Goal: Task Accomplishment & Management: Complete application form

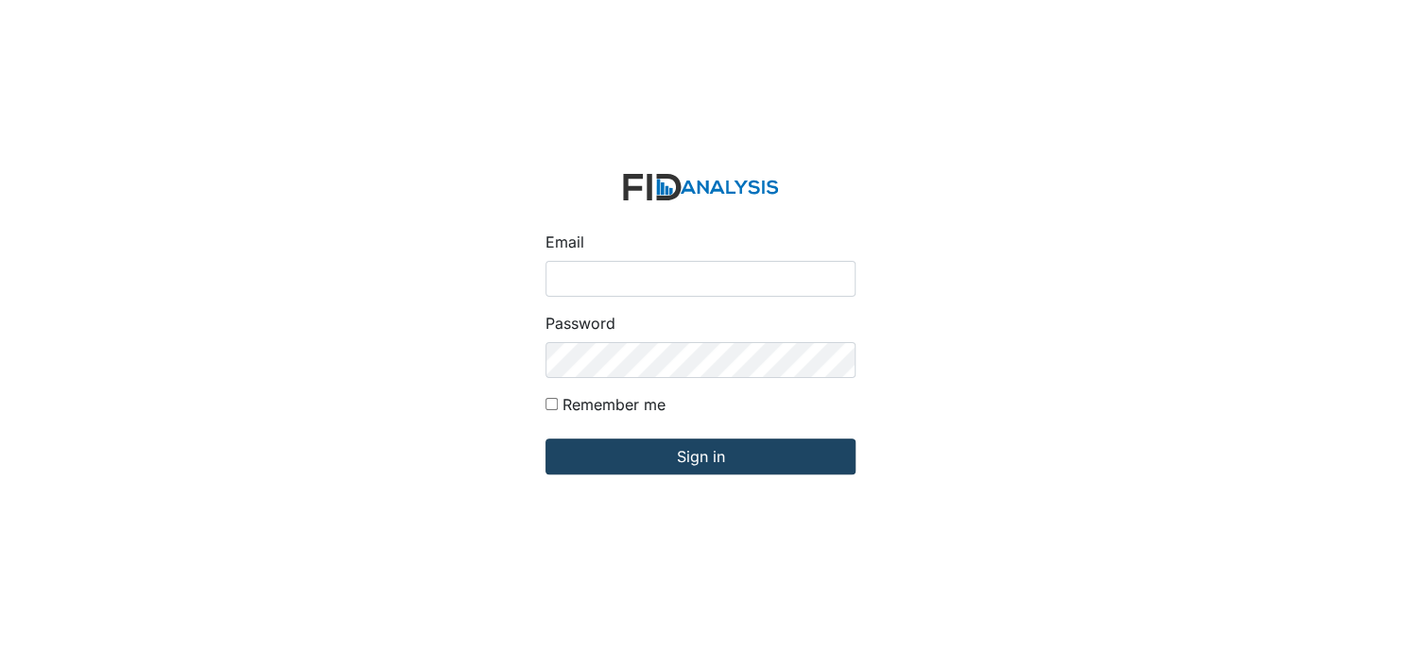
type input "[EMAIL_ADDRESS][DOMAIN_NAME]"
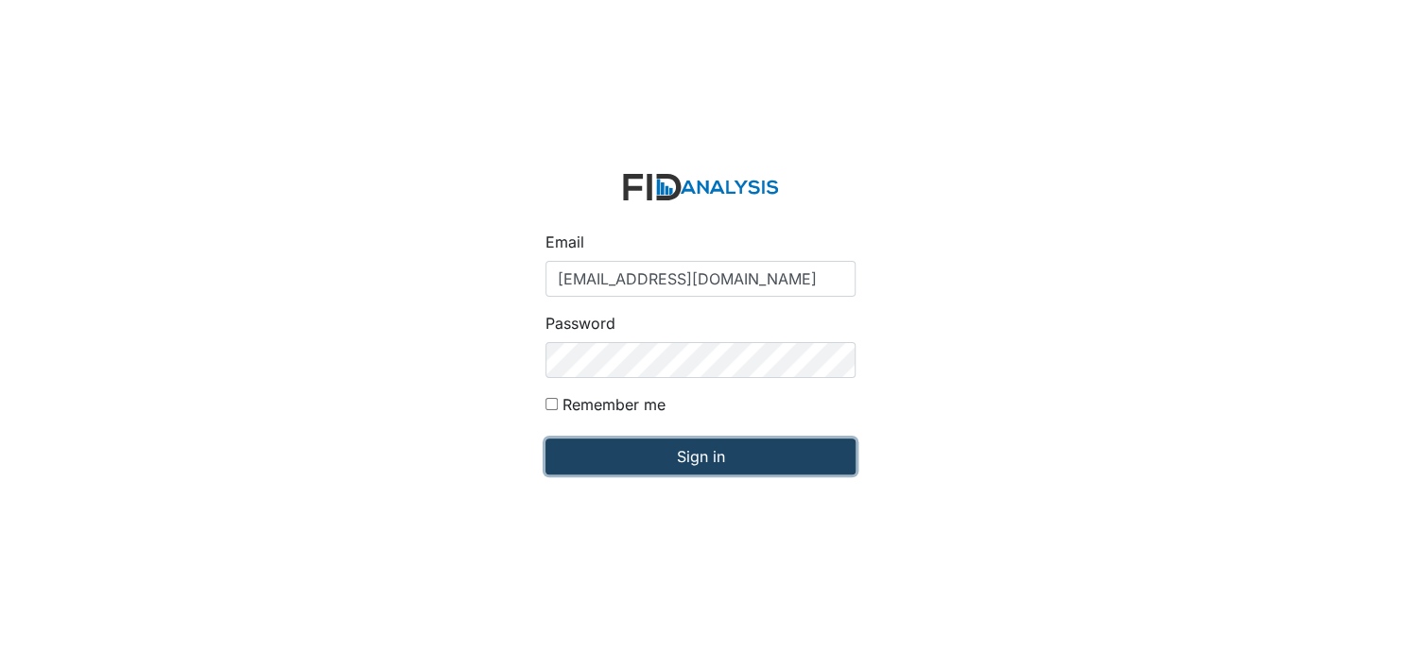
click at [706, 453] on input "Sign in" at bounding box center [700, 457] width 310 height 36
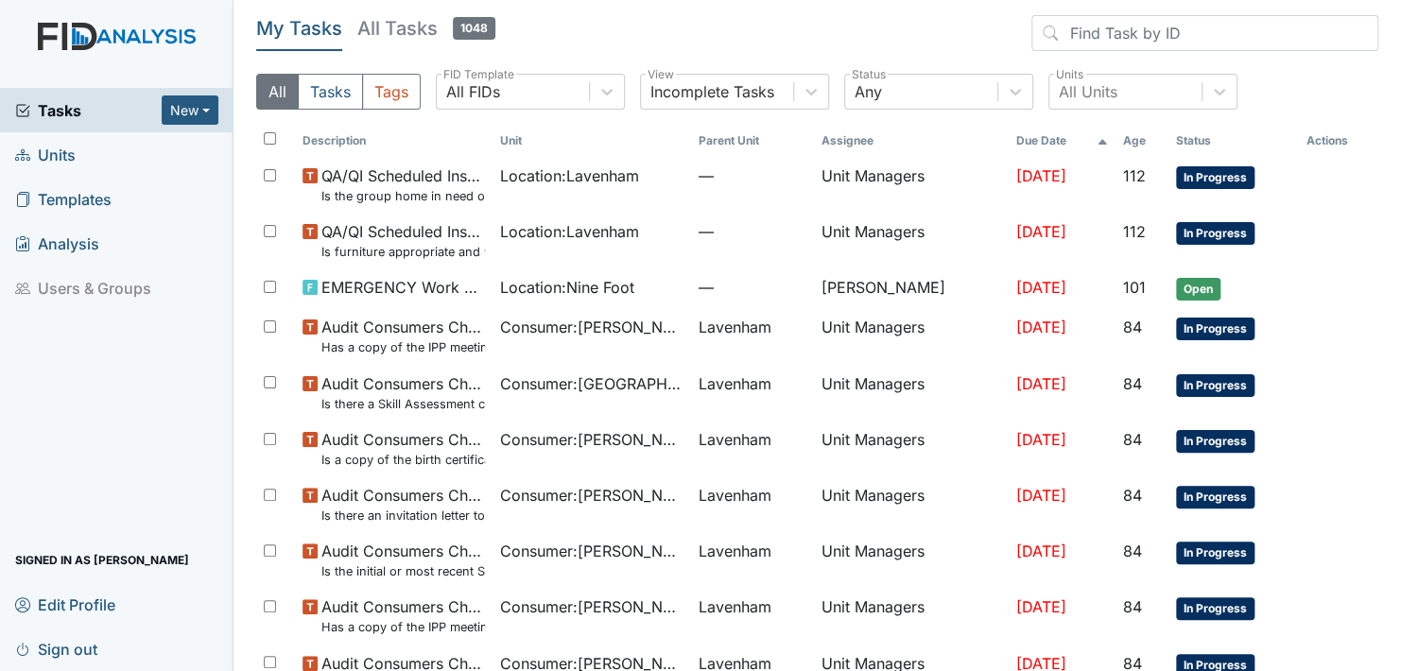
click at [42, 153] on span "Units" at bounding box center [45, 154] width 60 height 29
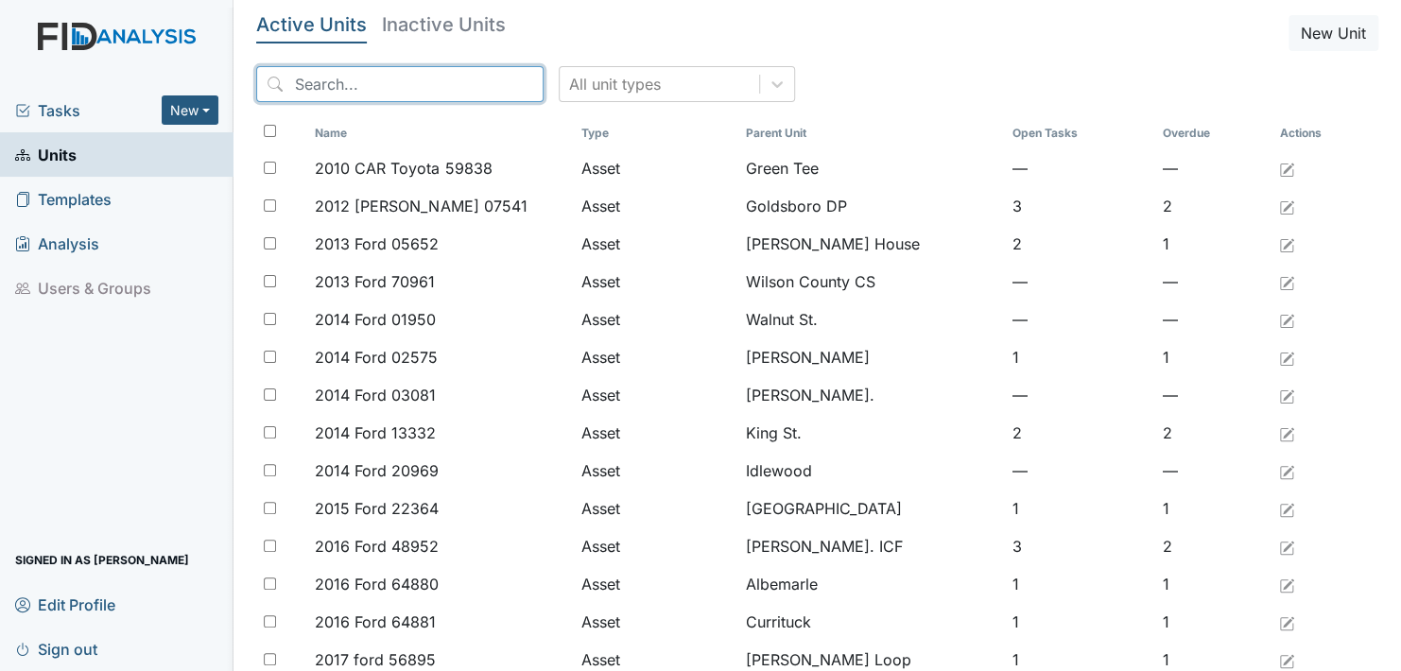
click at [430, 81] on input "search" at bounding box center [399, 84] width 287 height 36
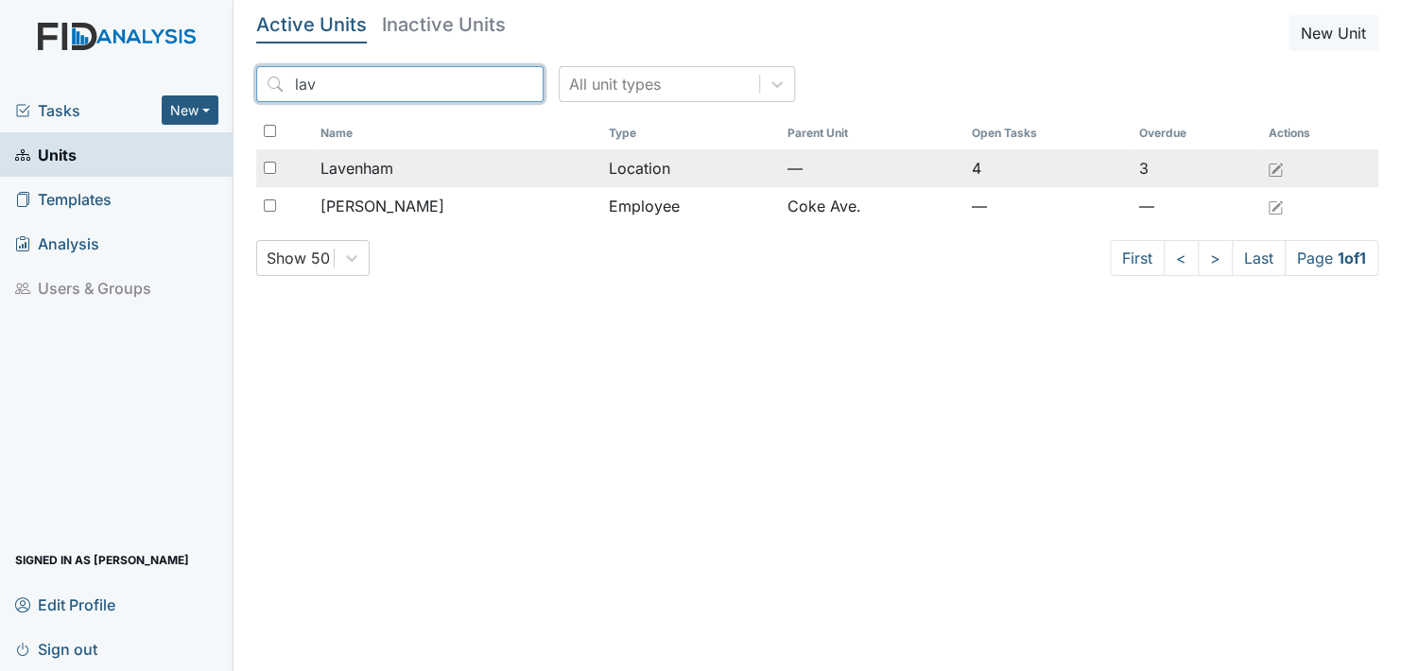
type input "lav"
click at [347, 171] on span "Lavenham" at bounding box center [356, 168] width 73 height 23
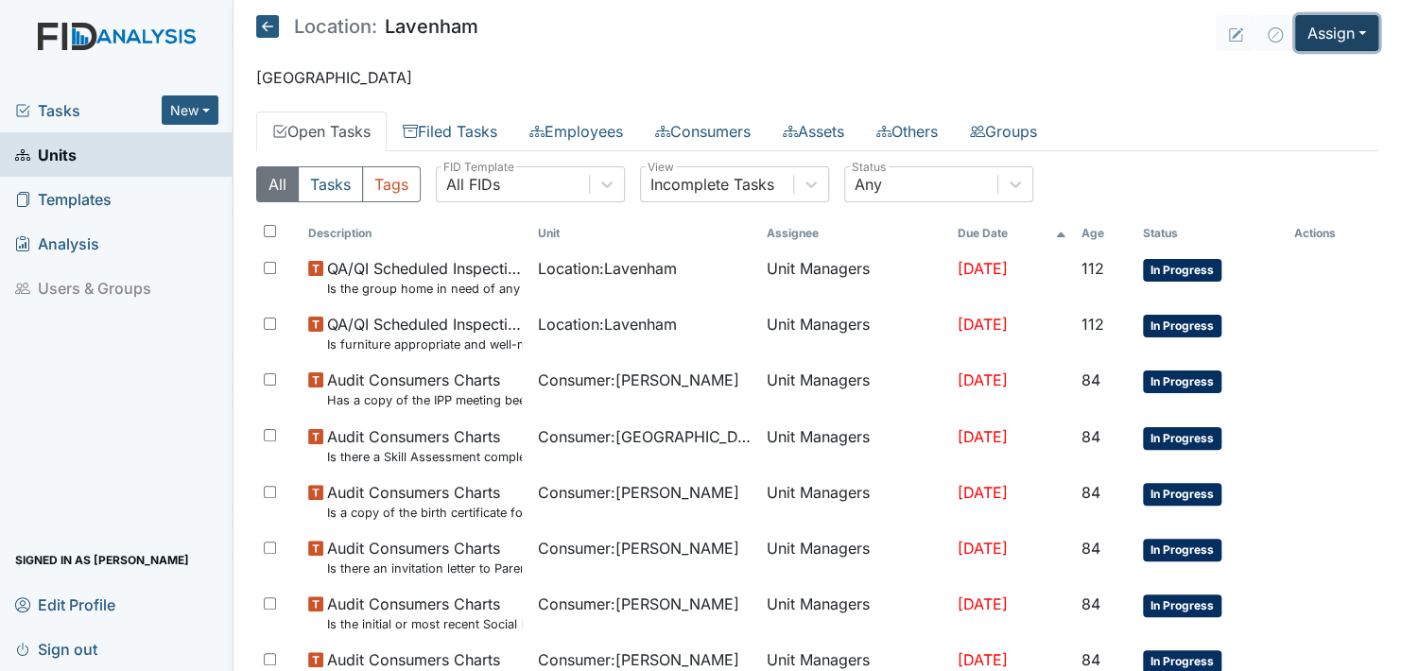
click at [1347, 33] on button "Assign" at bounding box center [1336, 33] width 83 height 36
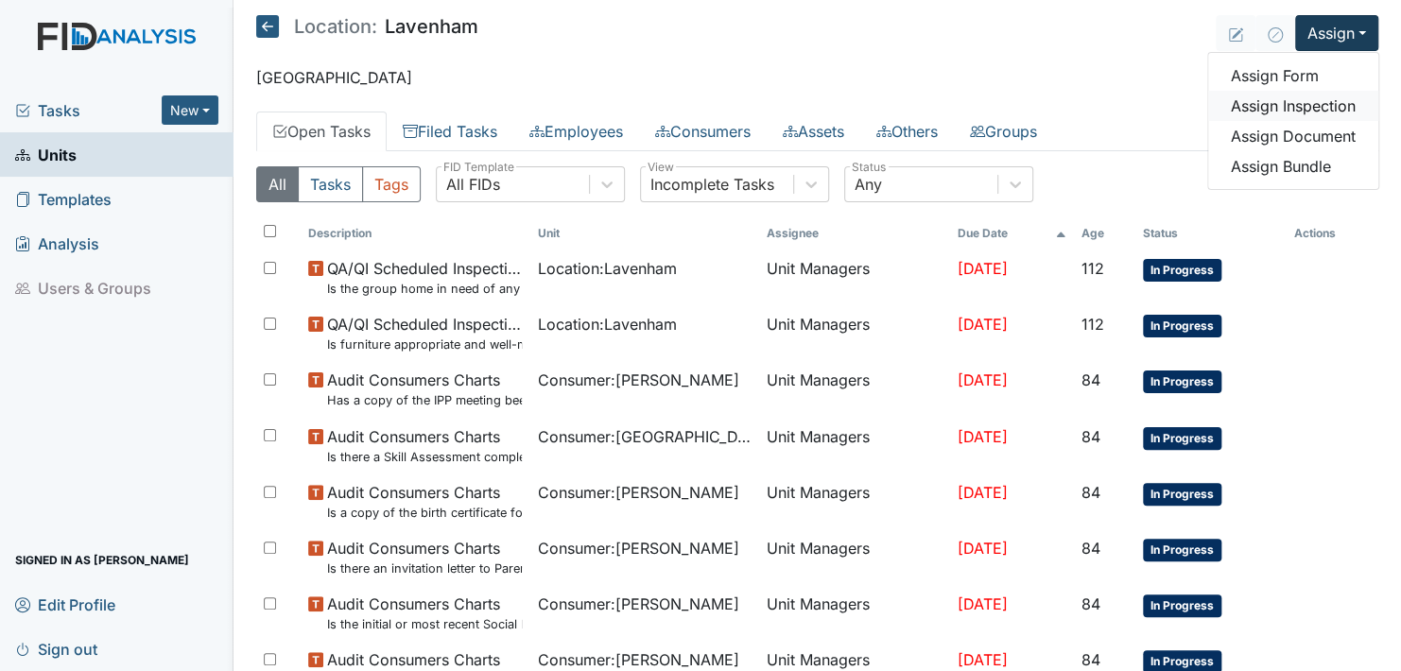
click at [1290, 104] on link "Assign Inspection" at bounding box center [1293, 106] width 170 height 30
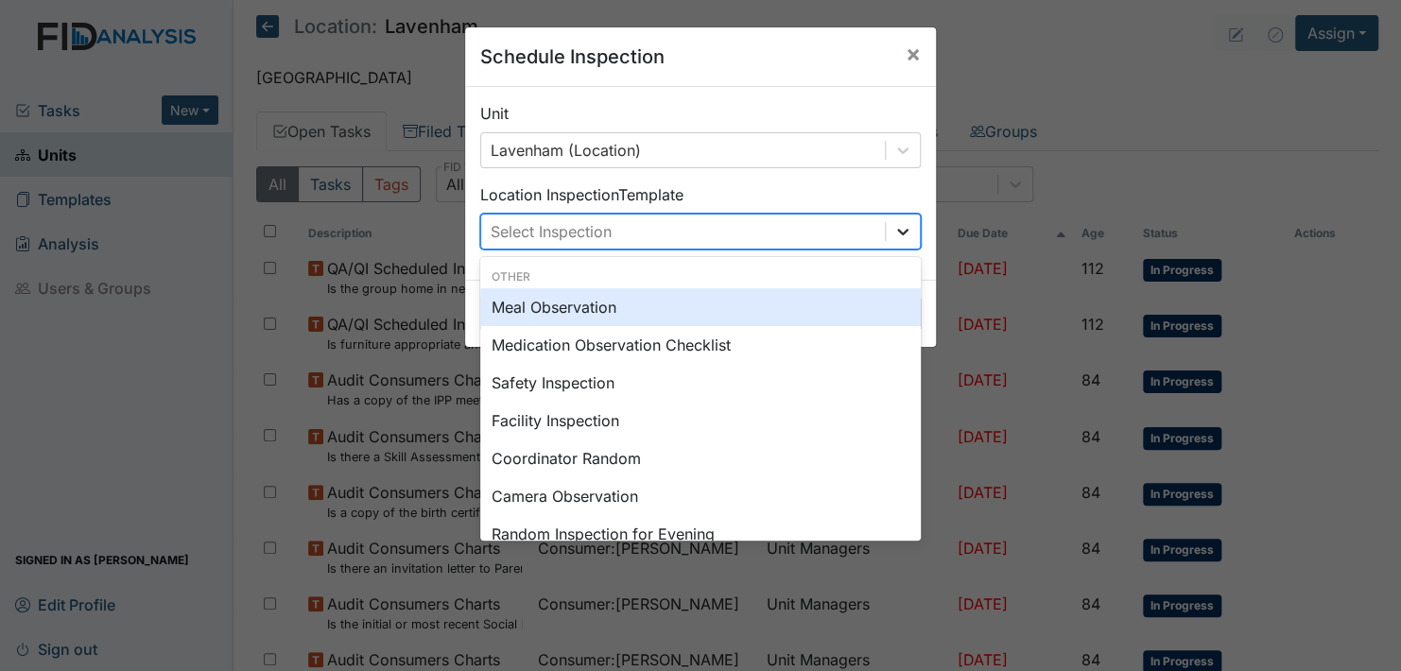
click at [901, 223] on icon at bounding box center [902, 231] width 19 height 19
click at [905, 52] on span "×" at bounding box center [912, 53] width 15 height 27
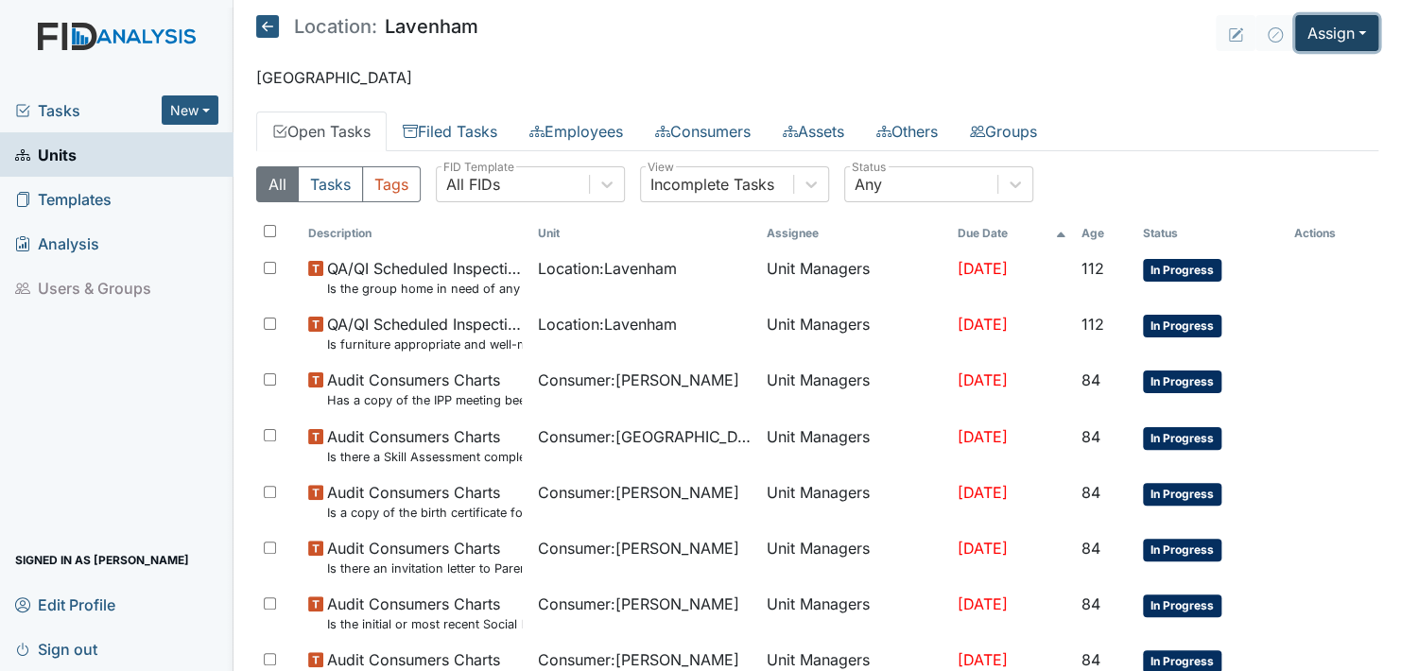
click at [1342, 30] on button "Assign" at bounding box center [1336, 33] width 83 height 36
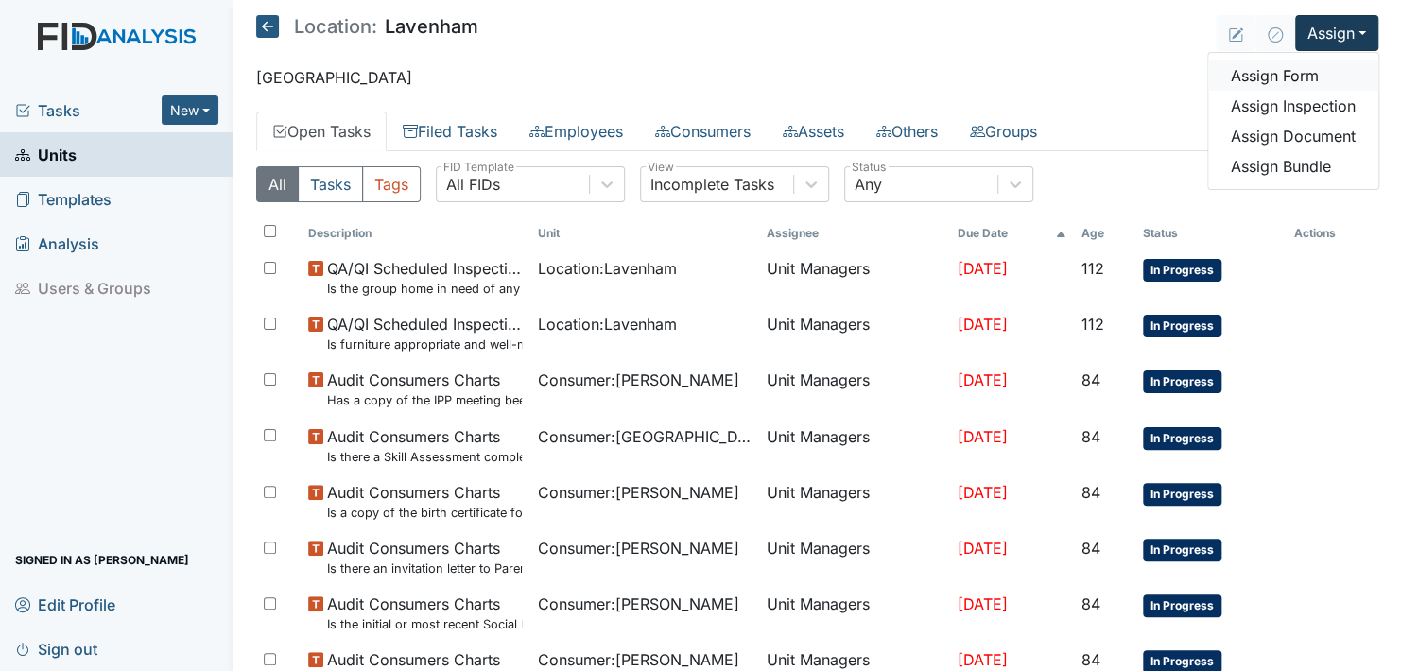
click at [1290, 74] on link "Assign Form" at bounding box center [1293, 75] width 170 height 30
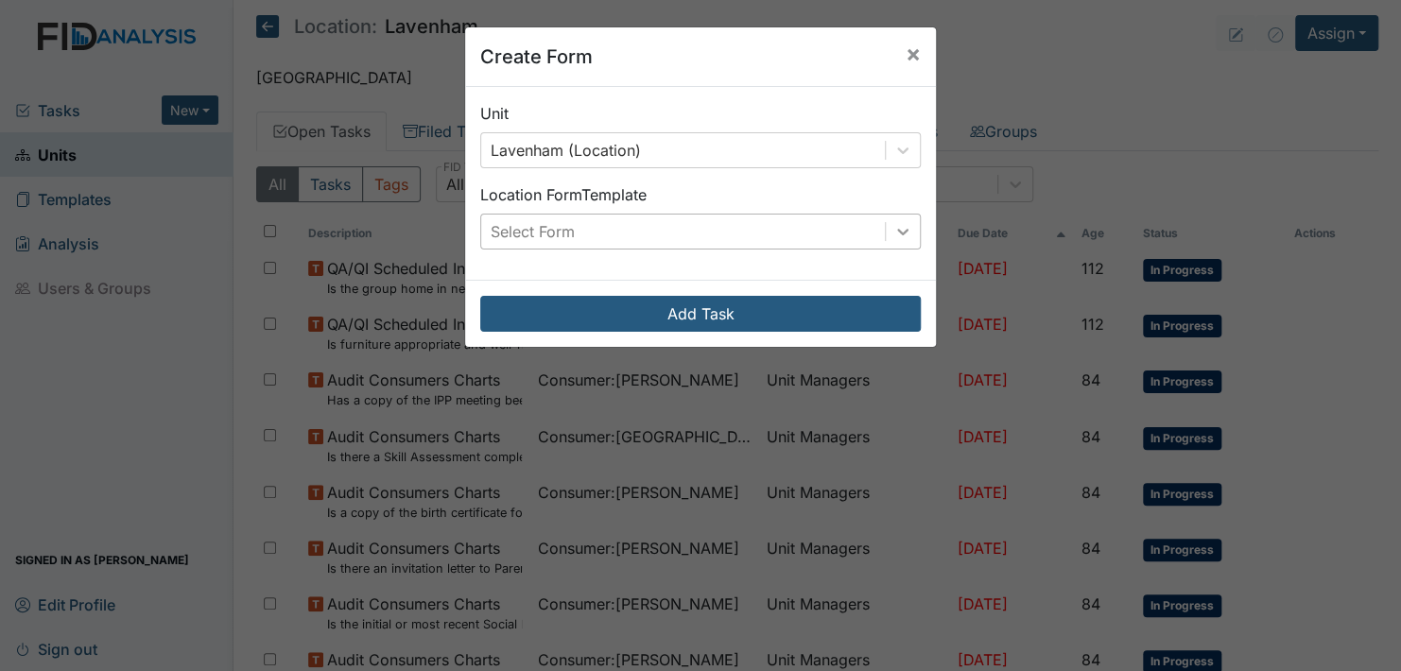
click at [900, 232] on icon at bounding box center [902, 231] width 19 height 19
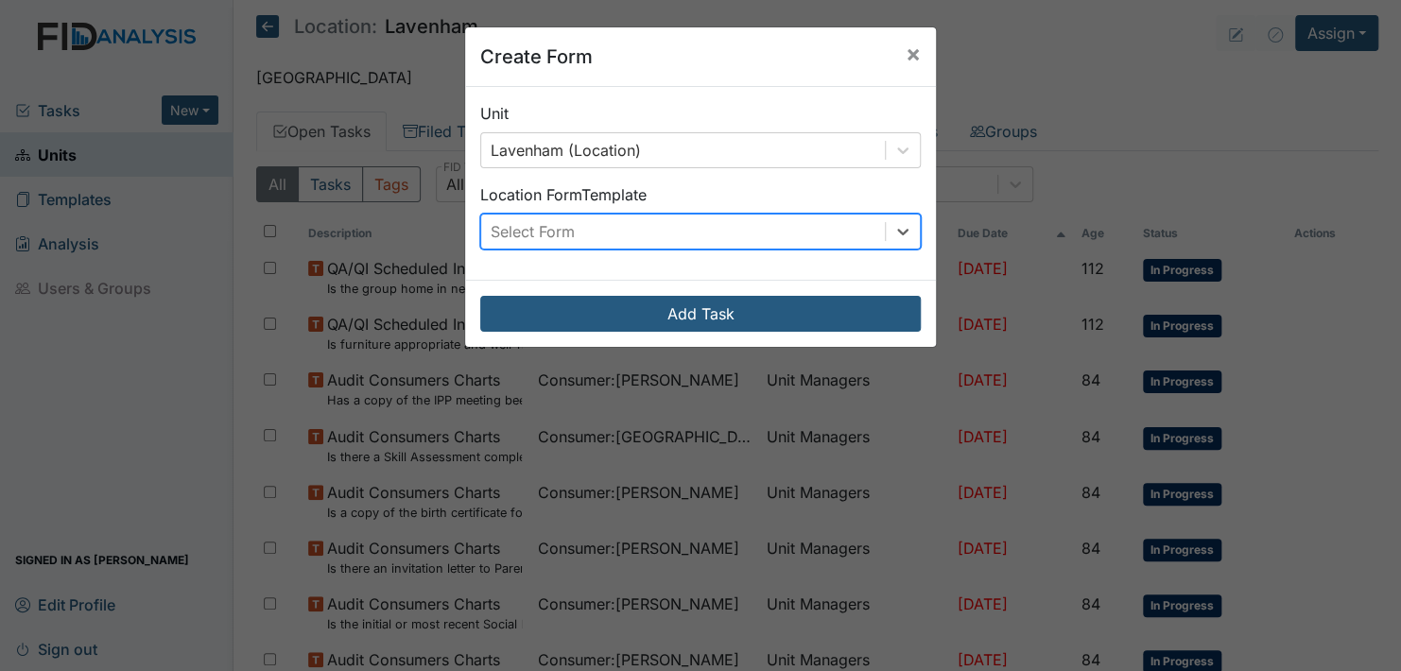
click at [580, 225] on div "Select Form" at bounding box center [683, 232] width 404 height 34
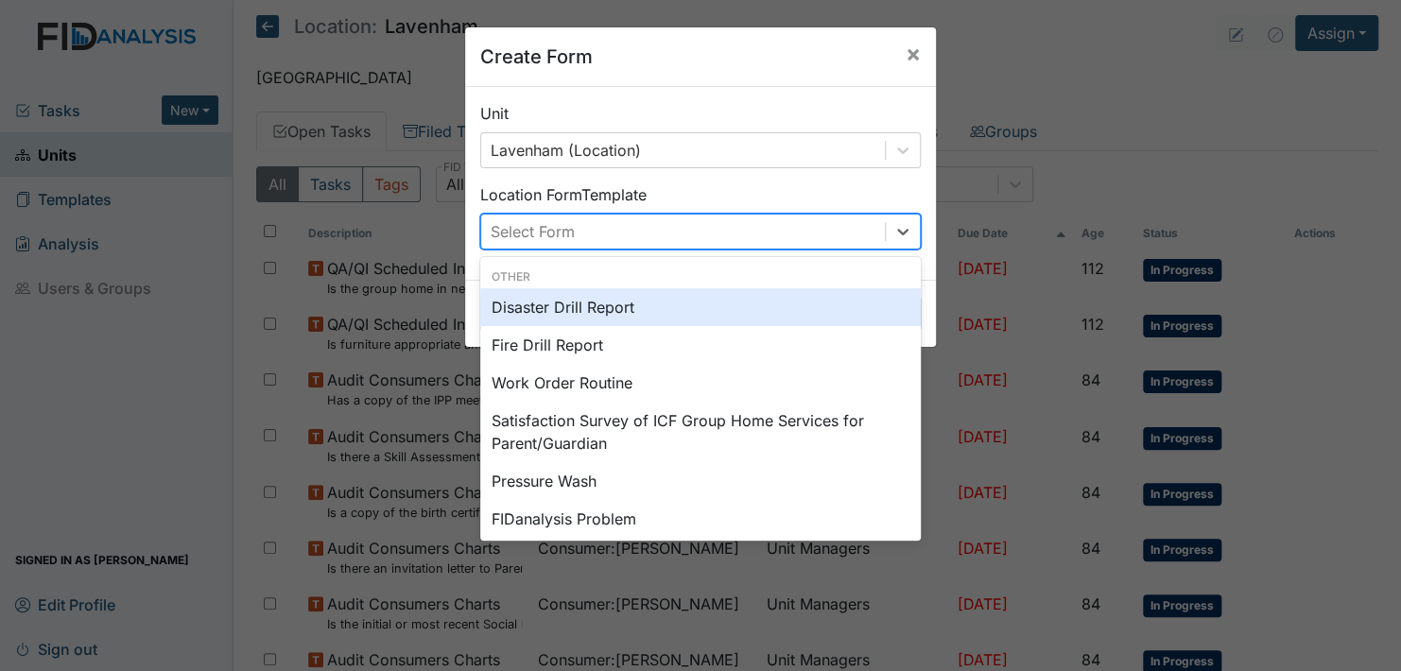
click at [580, 225] on div "Select Form" at bounding box center [683, 232] width 404 height 34
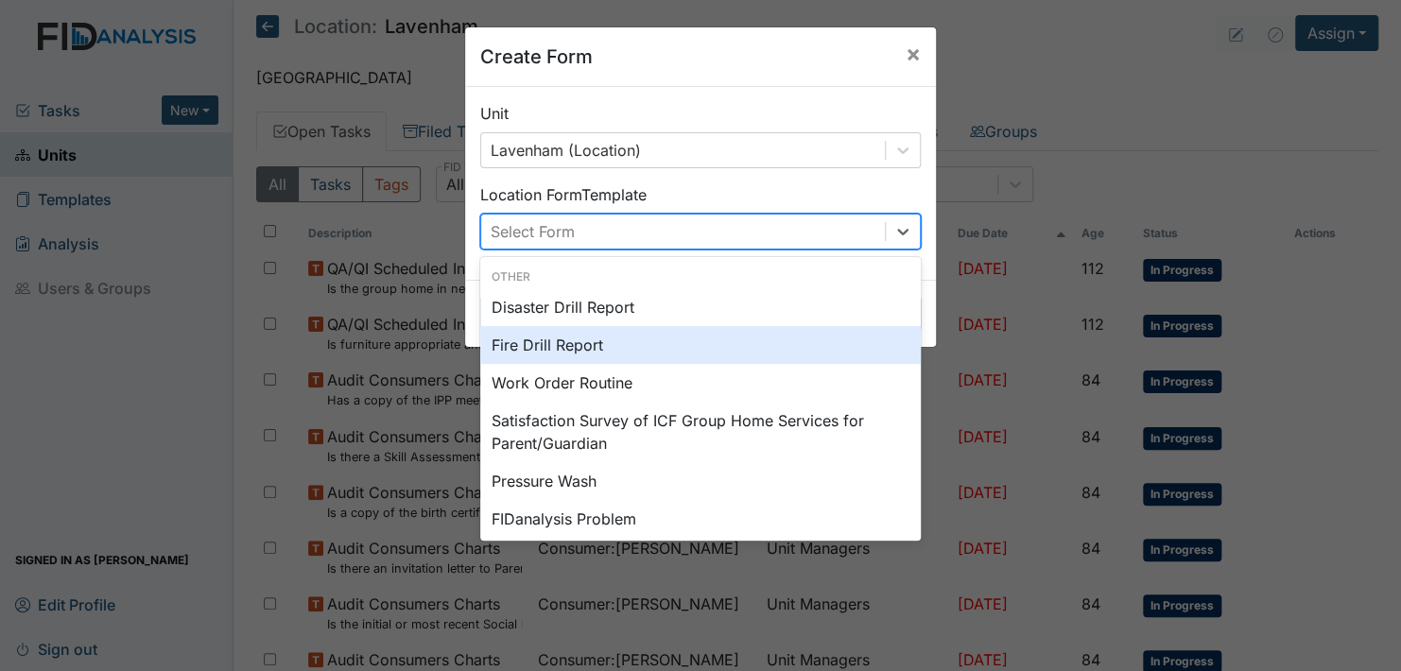
click at [536, 342] on div "Fire Drill Report" at bounding box center [700, 345] width 440 height 38
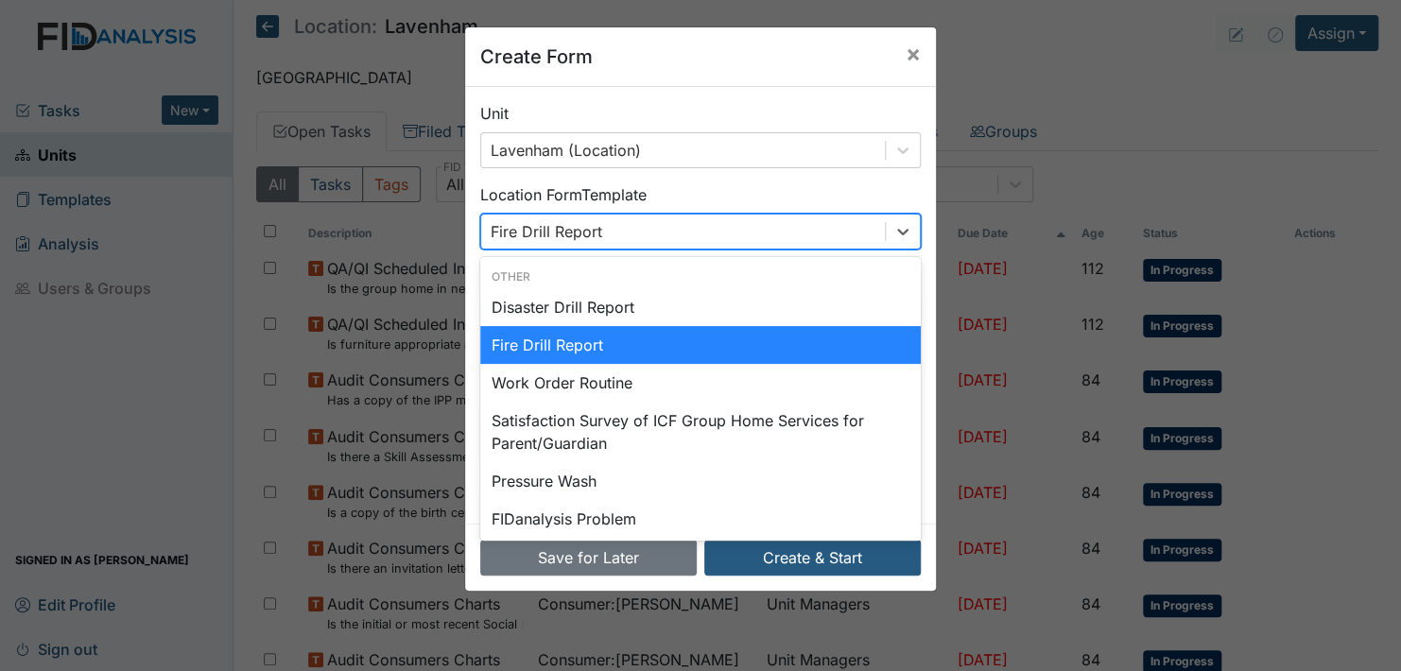
click at [602, 227] on div "Fire Drill Report" at bounding box center [683, 232] width 404 height 34
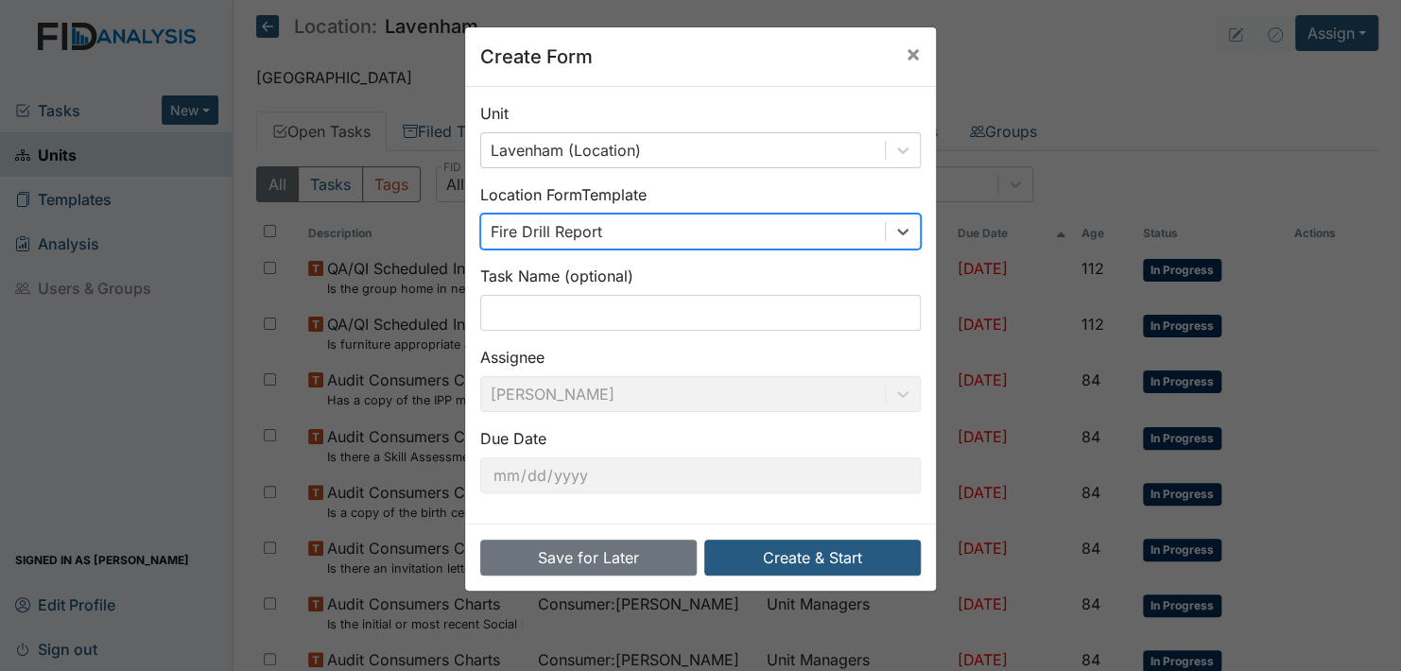
click at [602, 227] on div "Fire Drill Report" at bounding box center [683, 232] width 404 height 34
click at [502, 313] on input "text" at bounding box center [700, 313] width 440 height 36
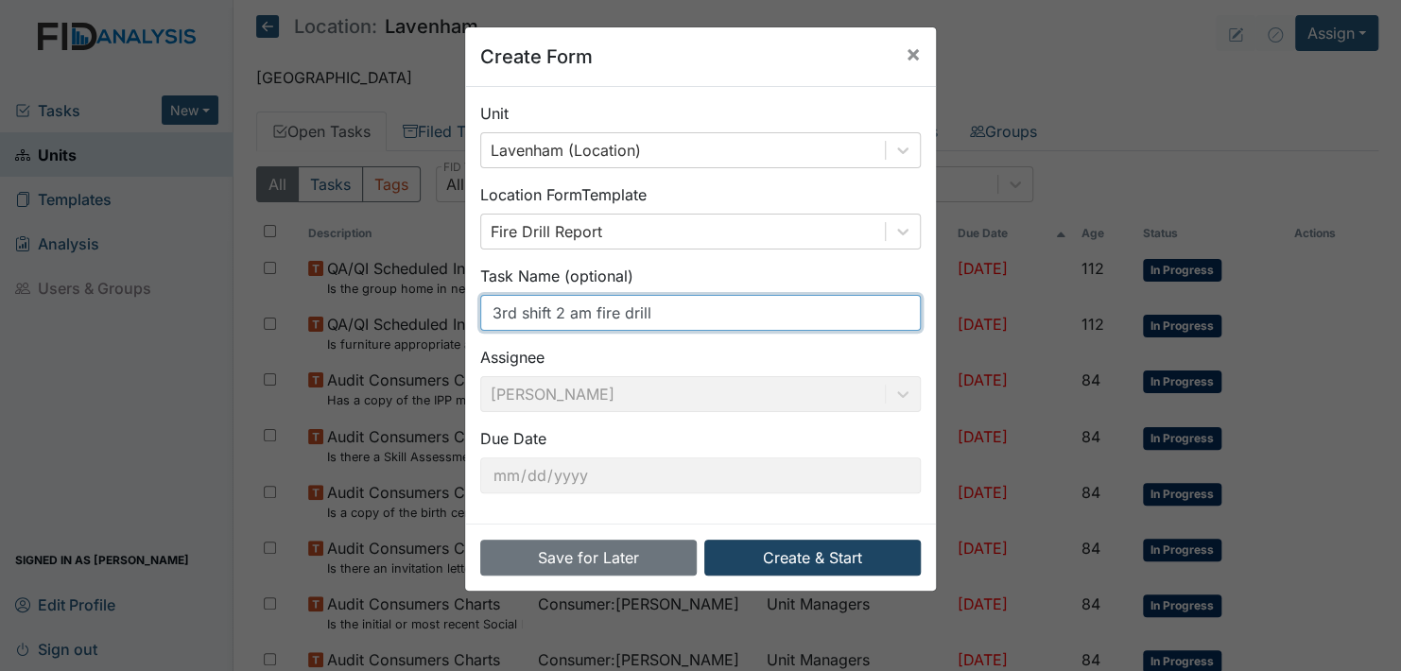
type input "3rd shift 2 am fire drill"
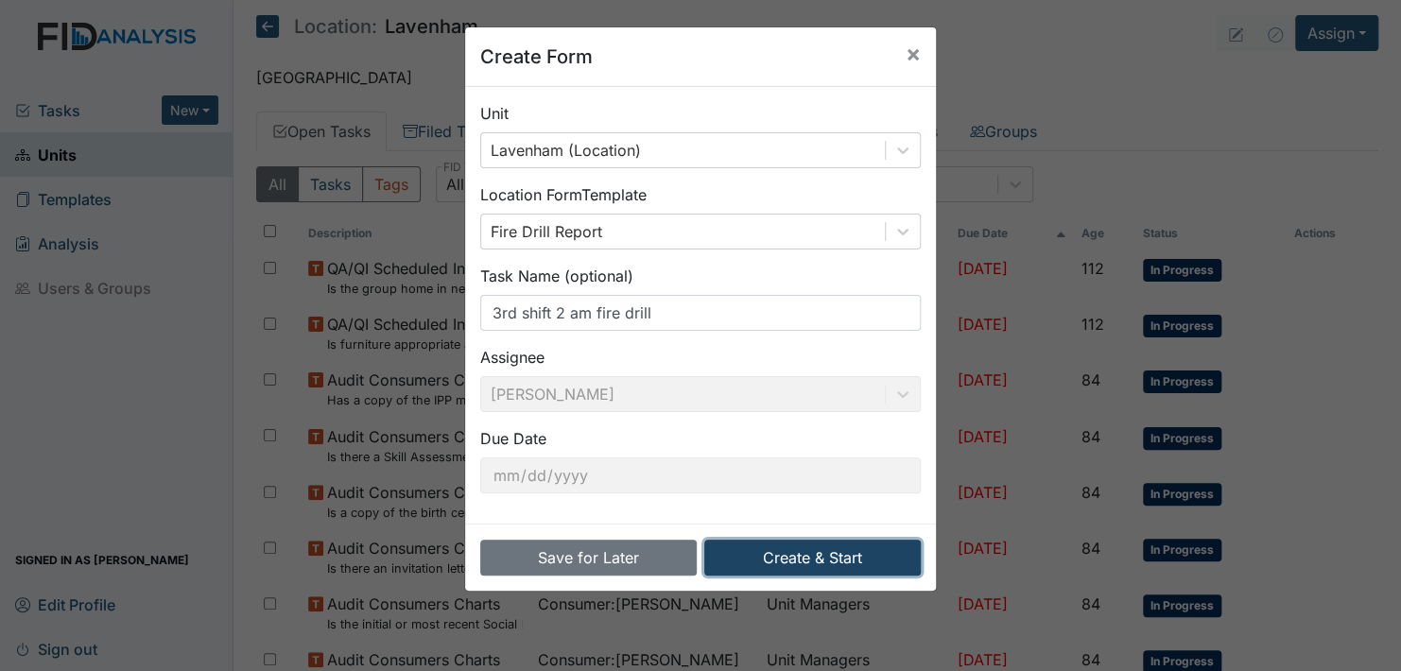
click at [813, 553] on button "Create & Start" at bounding box center [812, 558] width 216 height 36
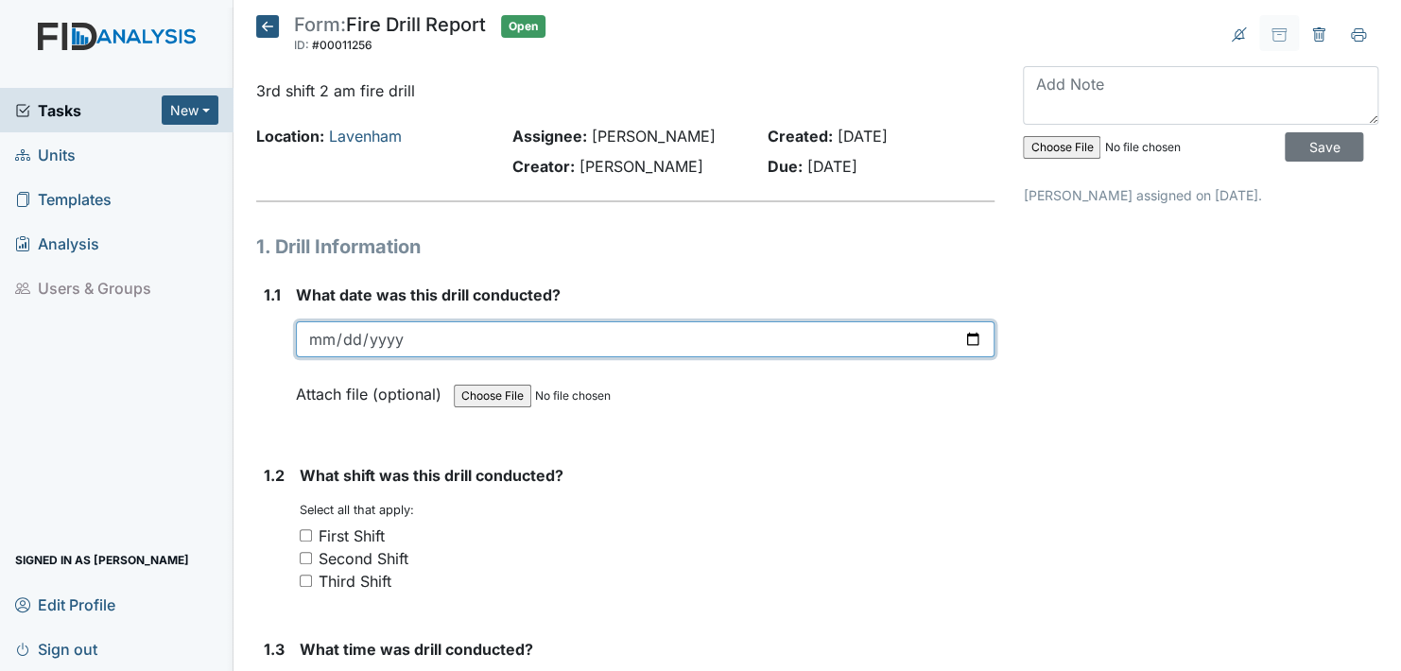
click at [962, 338] on input "date" at bounding box center [645, 339] width 698 height 36
type input "2025-08-15"
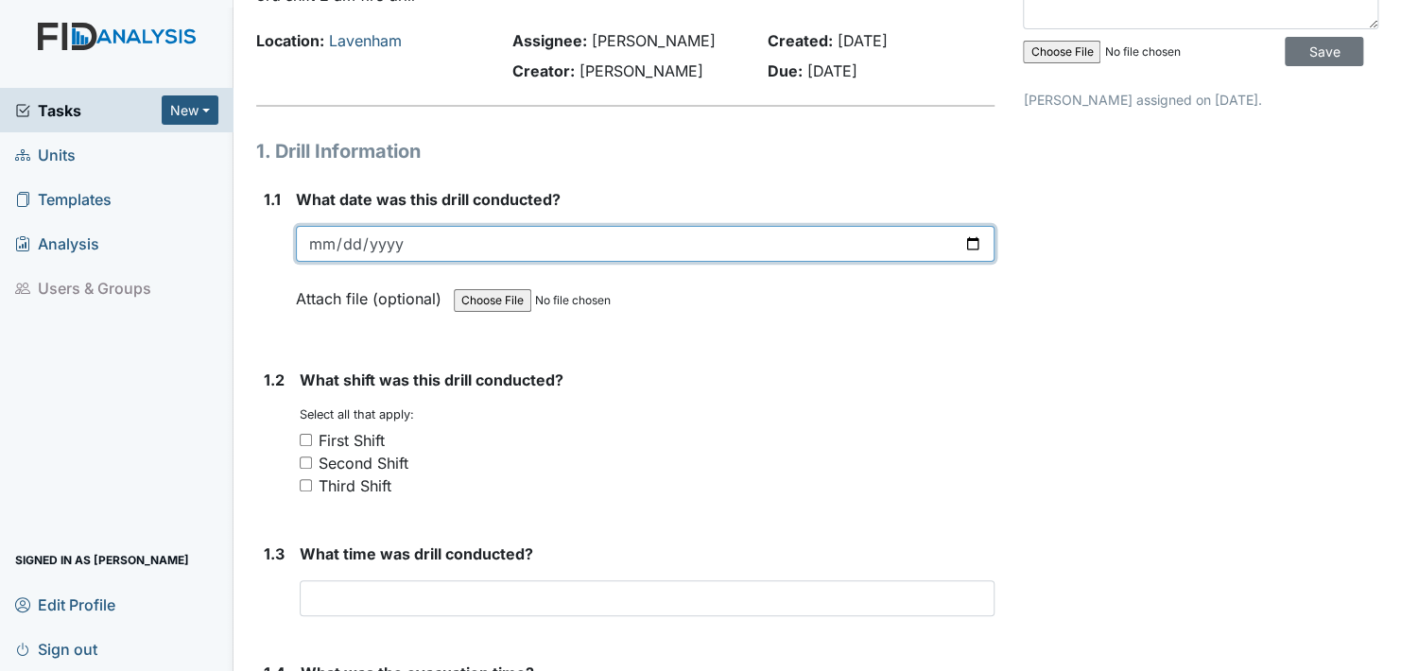
scroll to position [189, 0]
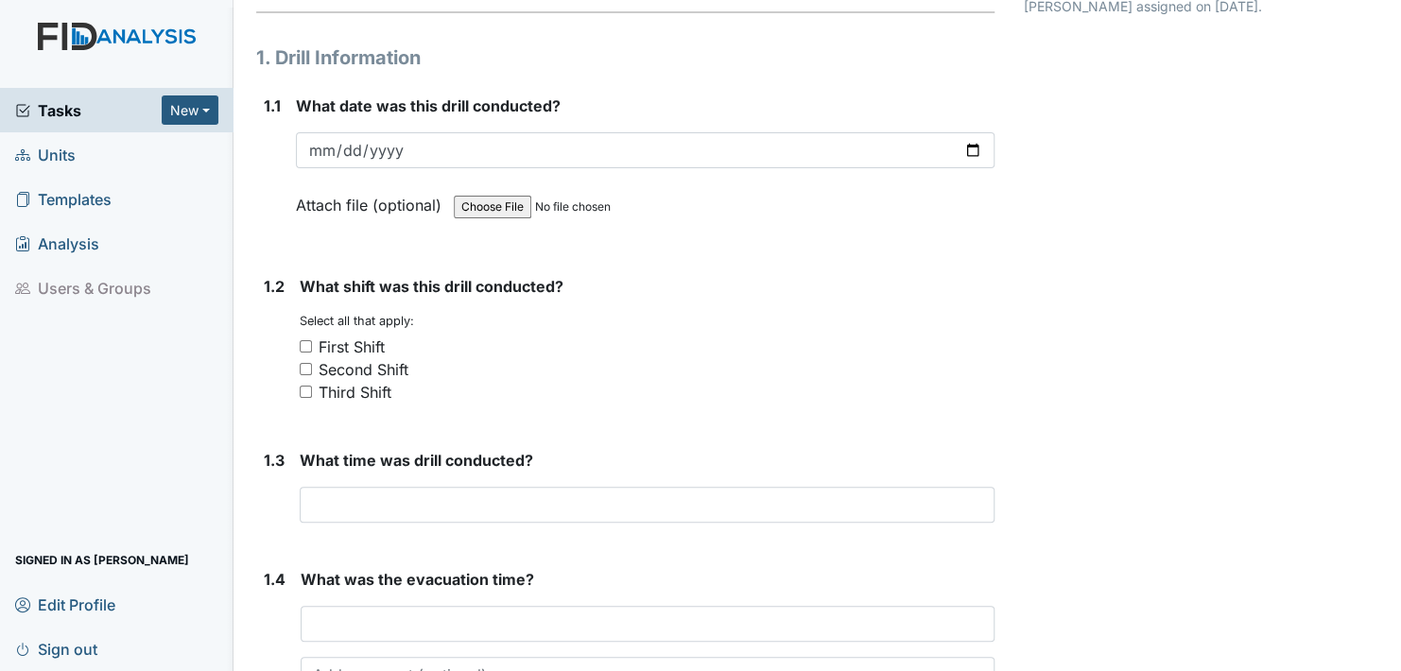
click at [304, 386] on input "Third Shift" at bounding box center [306, 392] width 12 height 12
checkbox input "true"
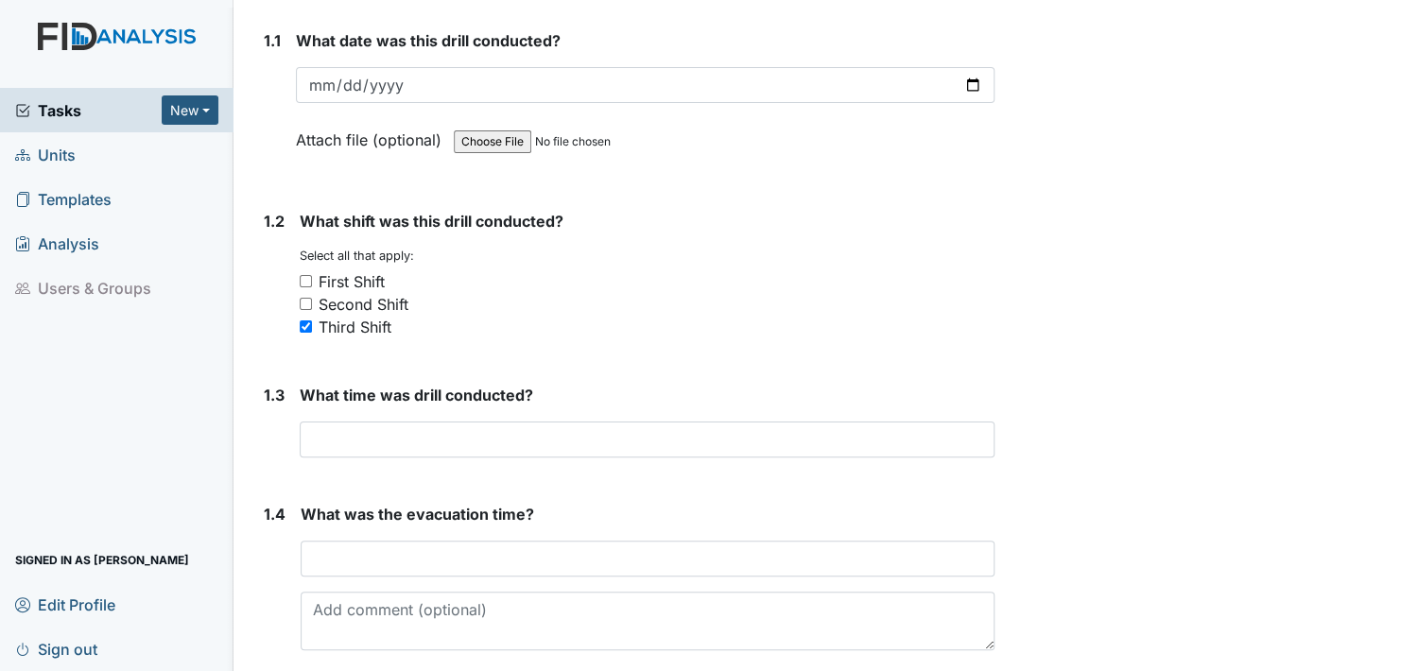
scroll to position [284, 0]
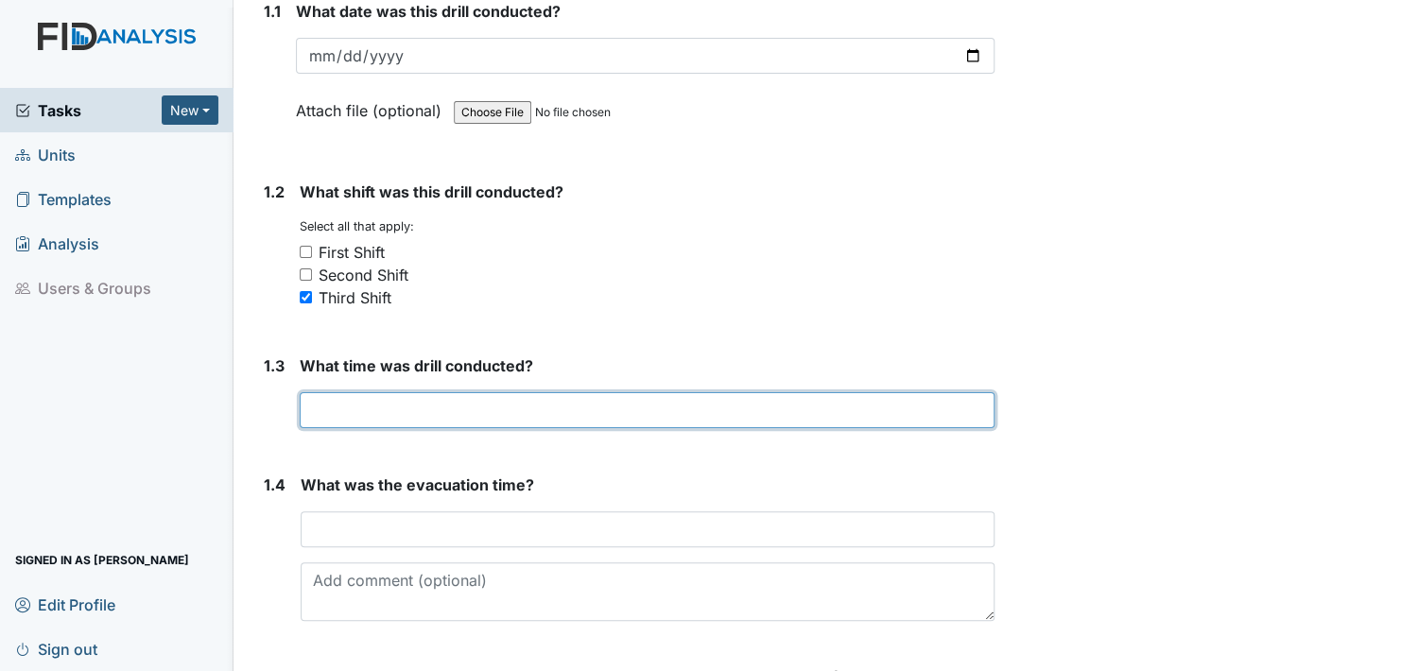
click at [341, 407] on input "text" at bounding box center [647, 410] width 695 height 36
type input "2 am"
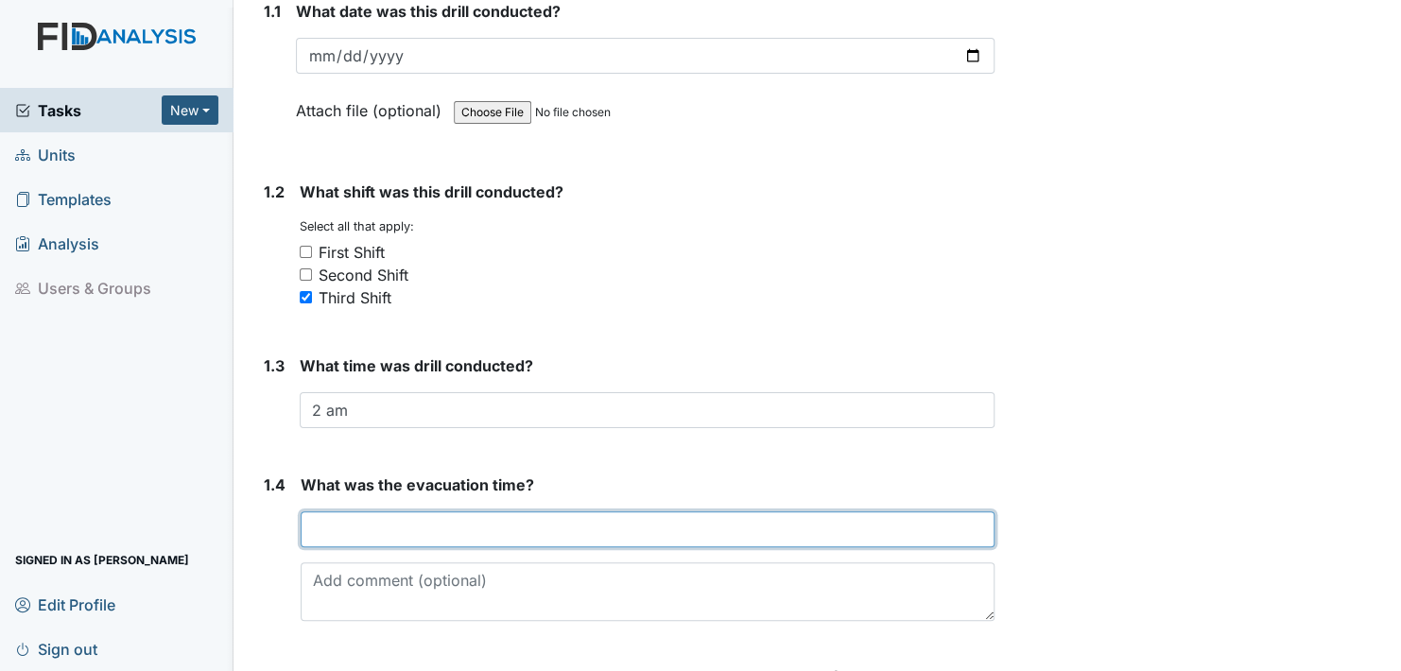
click at [324, 528] on input "text" at bounding box center [648, 529] width 694 height 36
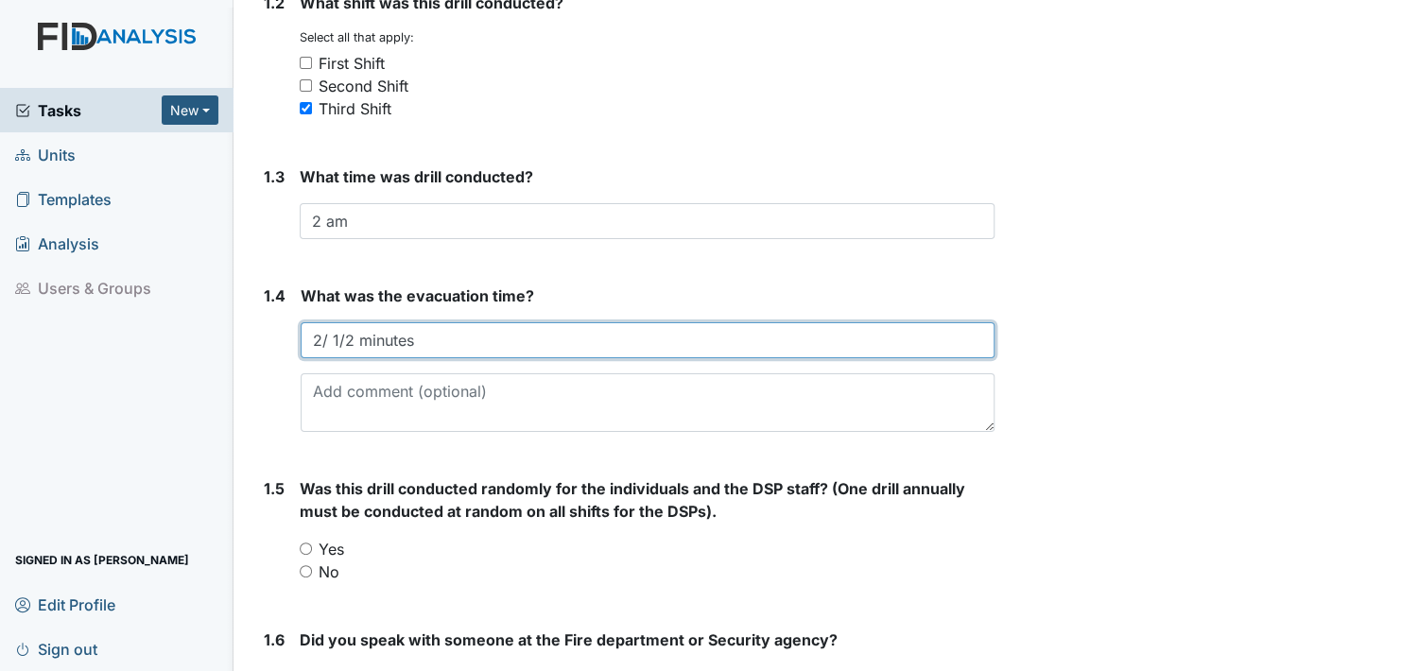
scroll to position [567, 0]
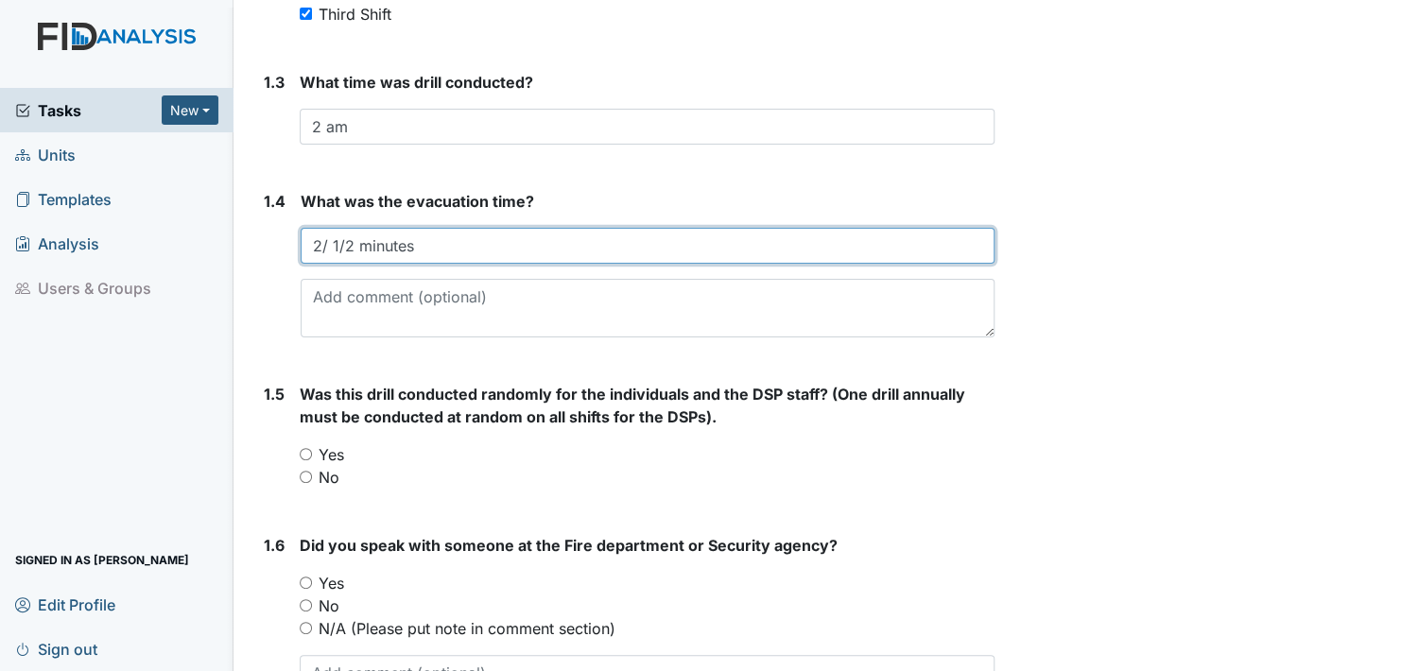
type input "2/ 1/2 minutes"
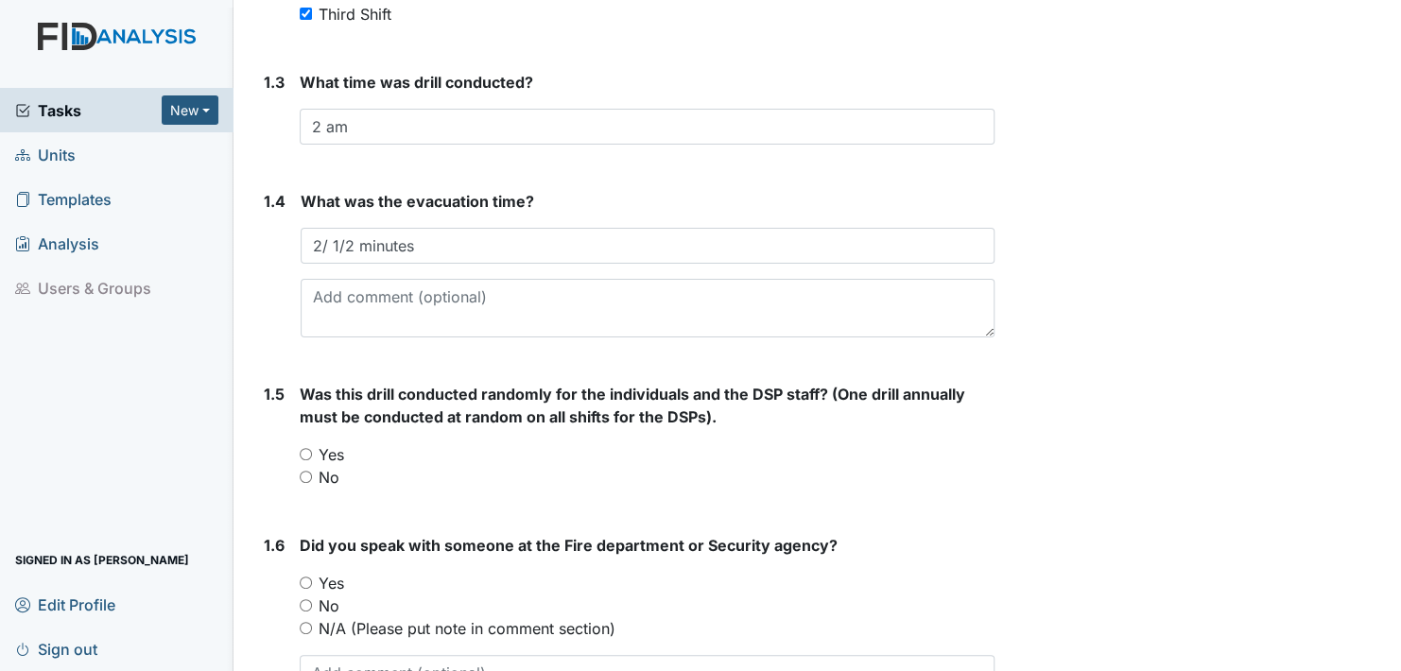
click at [302, 448] on input "Yes" at bounding box center [306, 454] width 12 height 12
radio input "true"
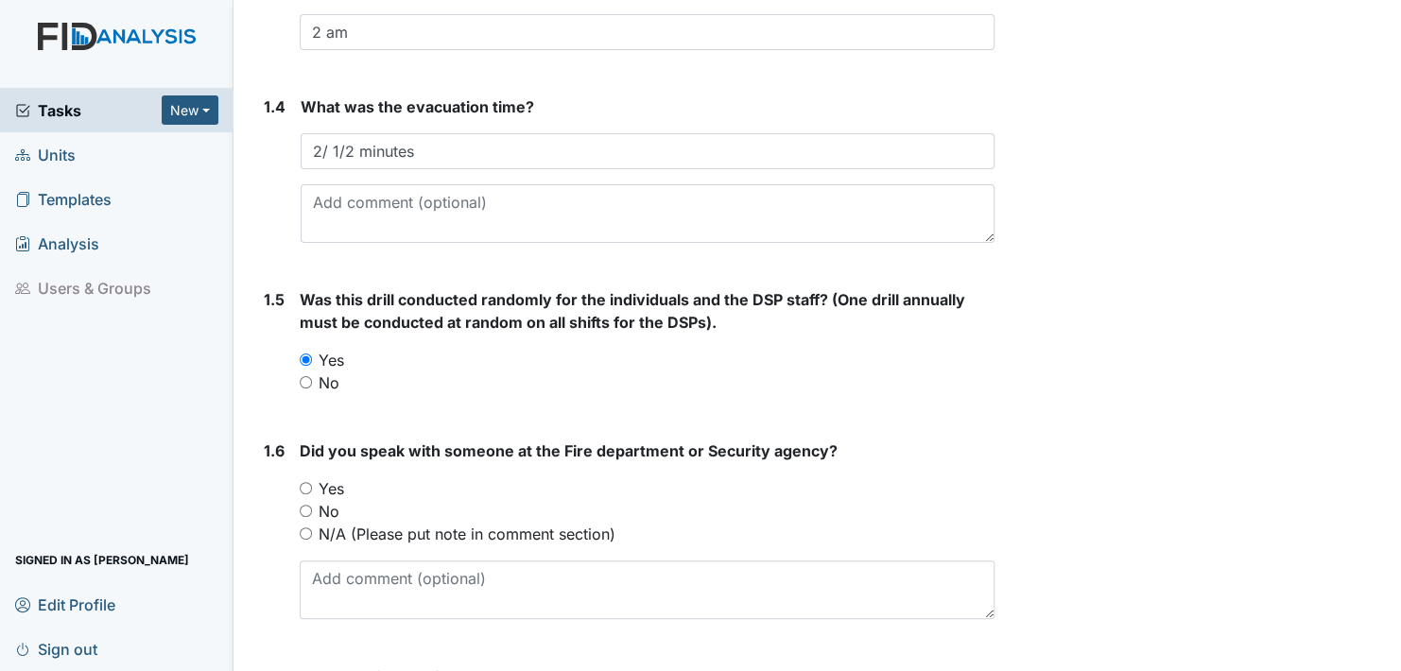
click at [305, 486] on input "Yes" at bounding box center [306, 488] width 12 height 12
radio input "true"
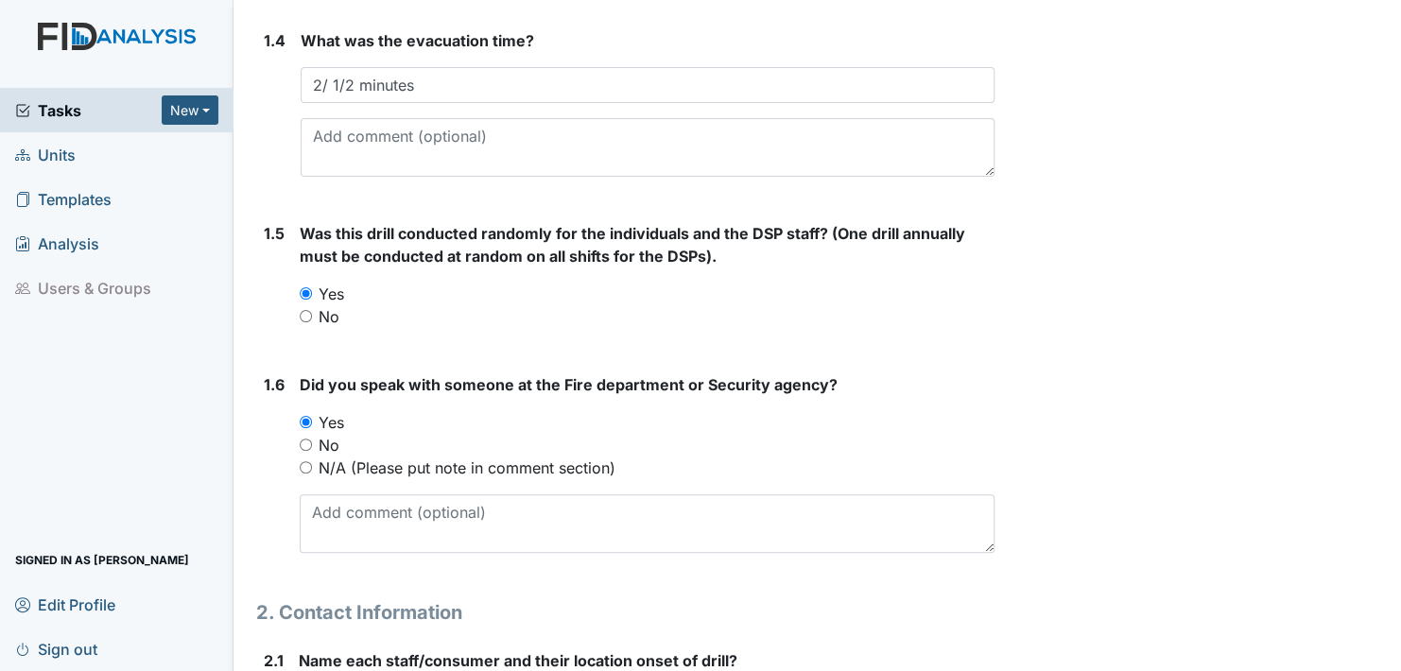
scroll to position [756, 0]
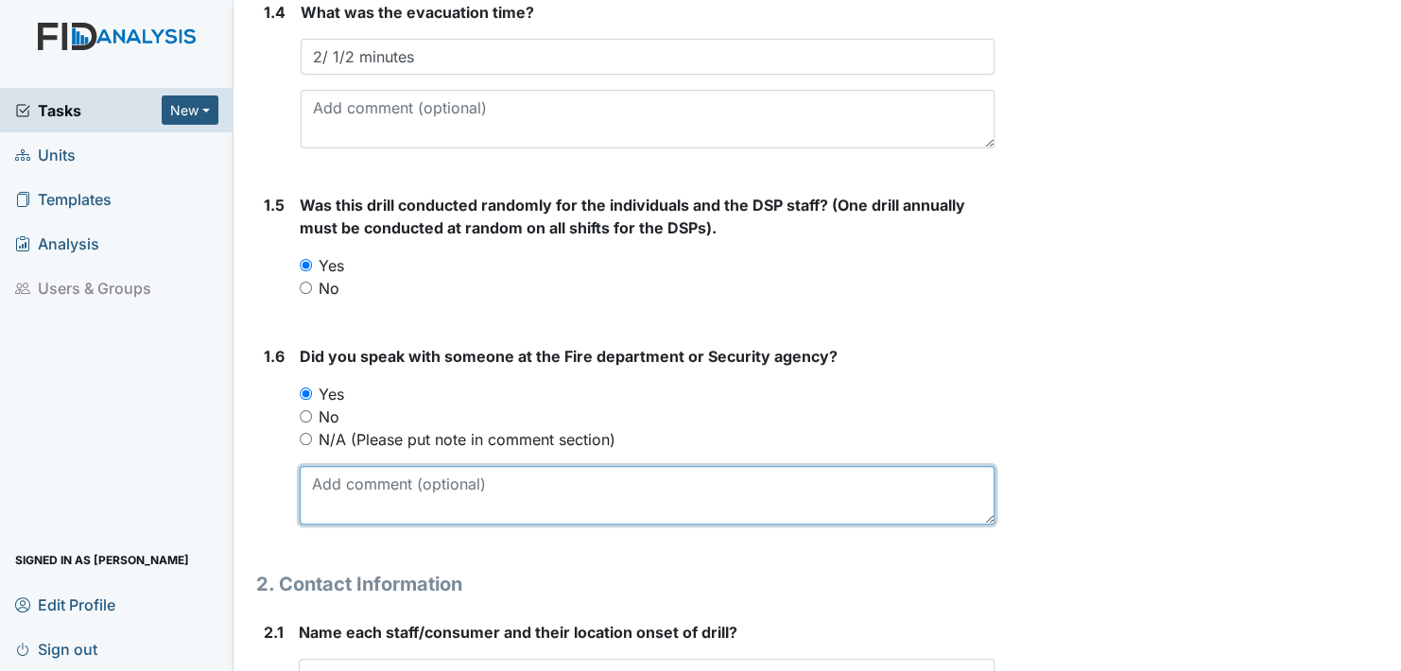
click at [319, 508] on textarea at bounding box center [647, 495] width 695 height 59
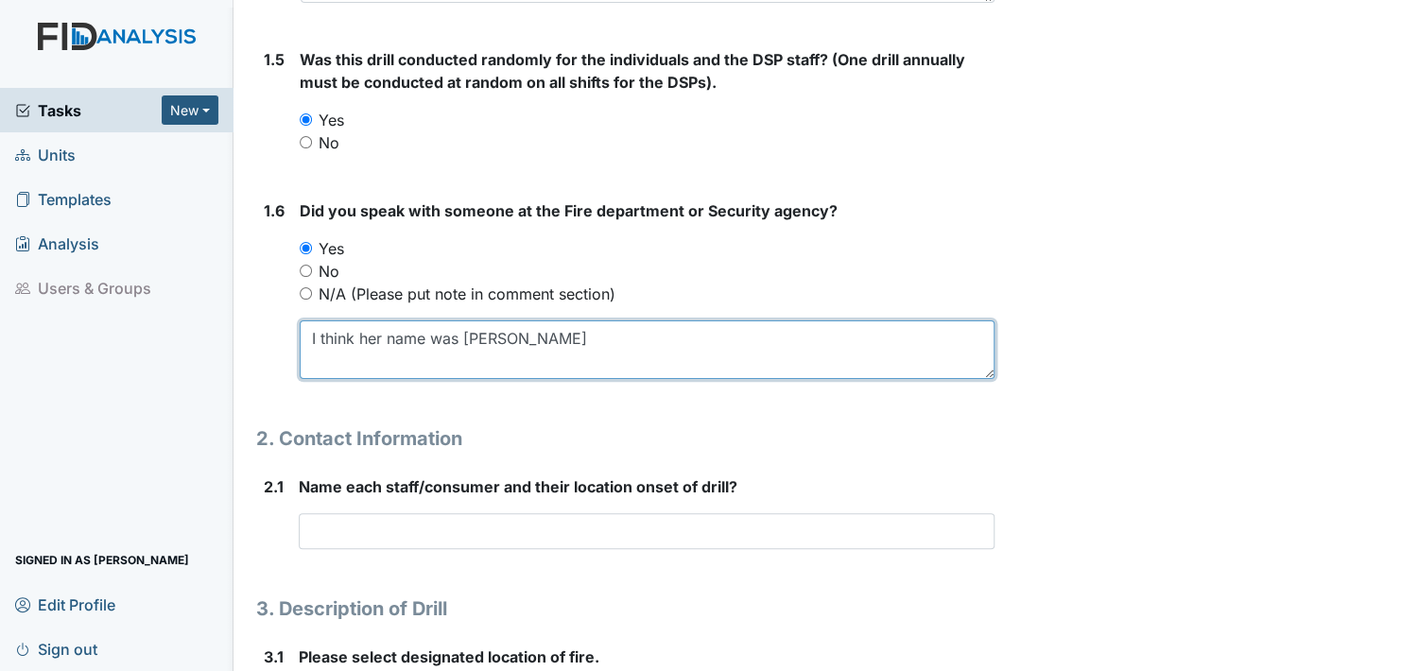
scroll to position [945, 0]
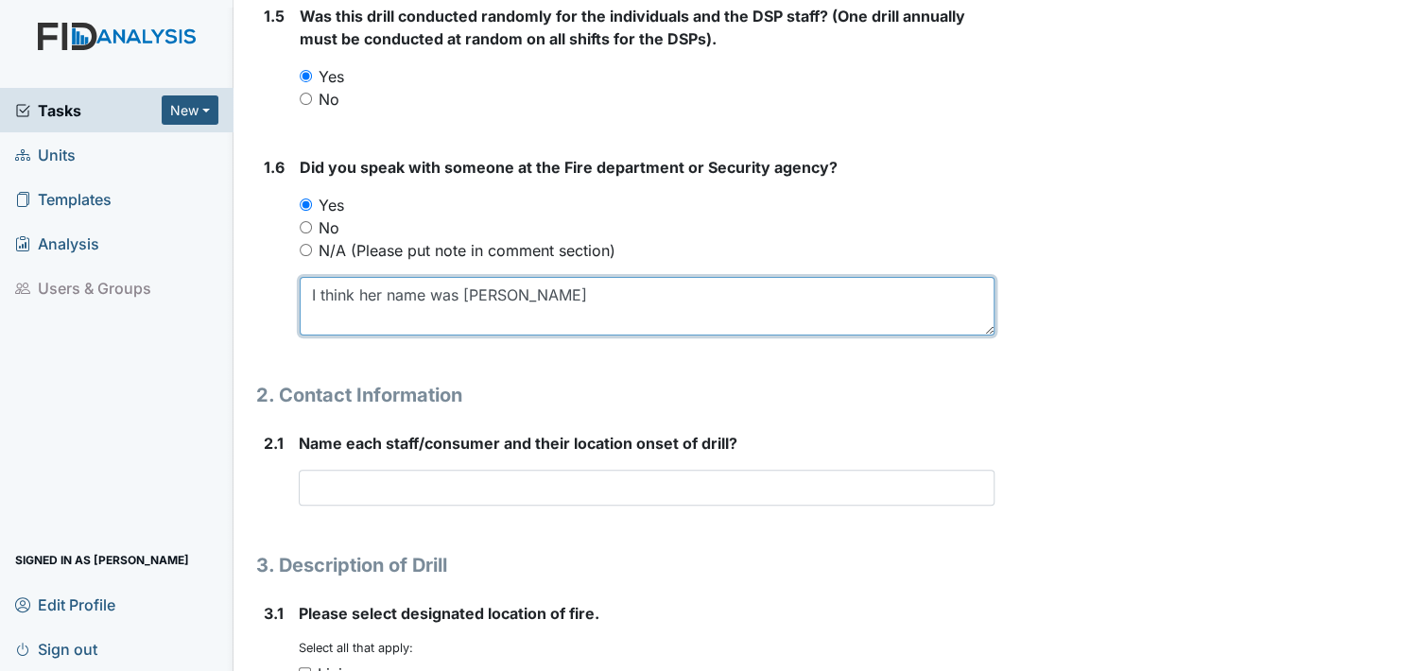
type textarea "I think her name was Amy"
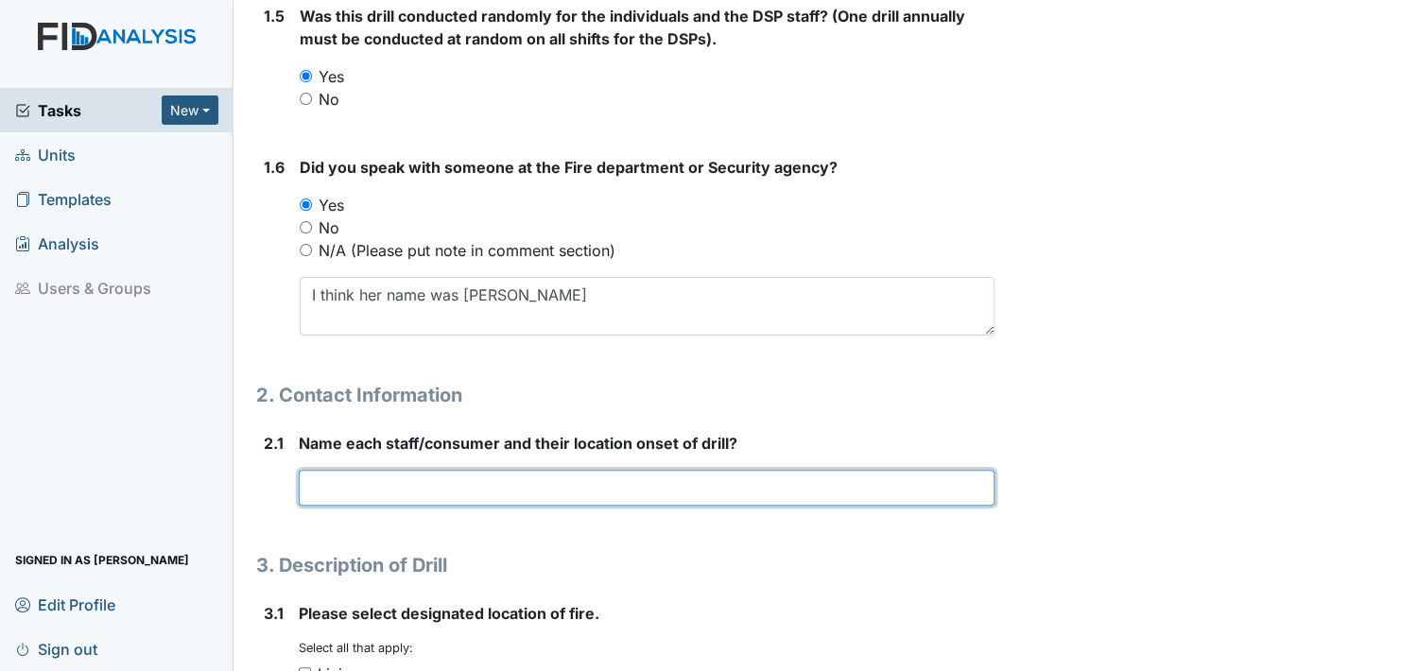
click at [310, 482] on input "text" at bounding box center [647, 488] width 696 height 36
type input "Natasha"
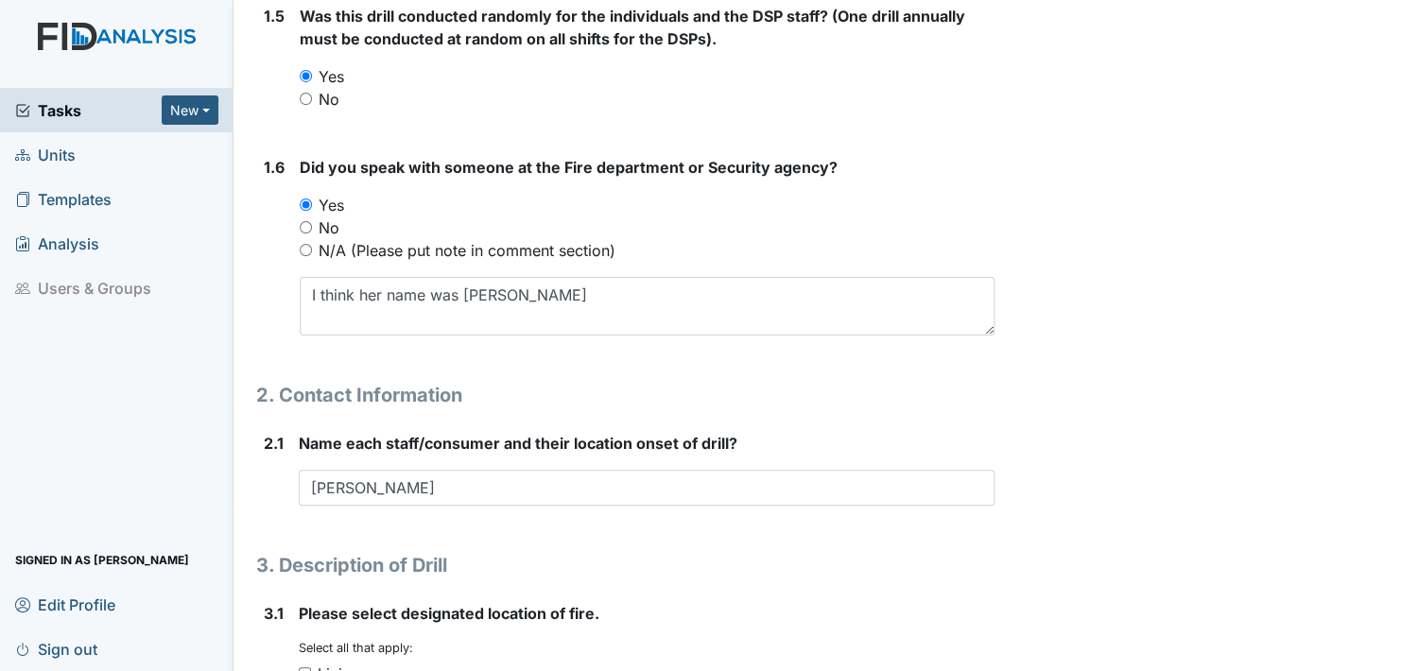
scroll to position [951, 0]
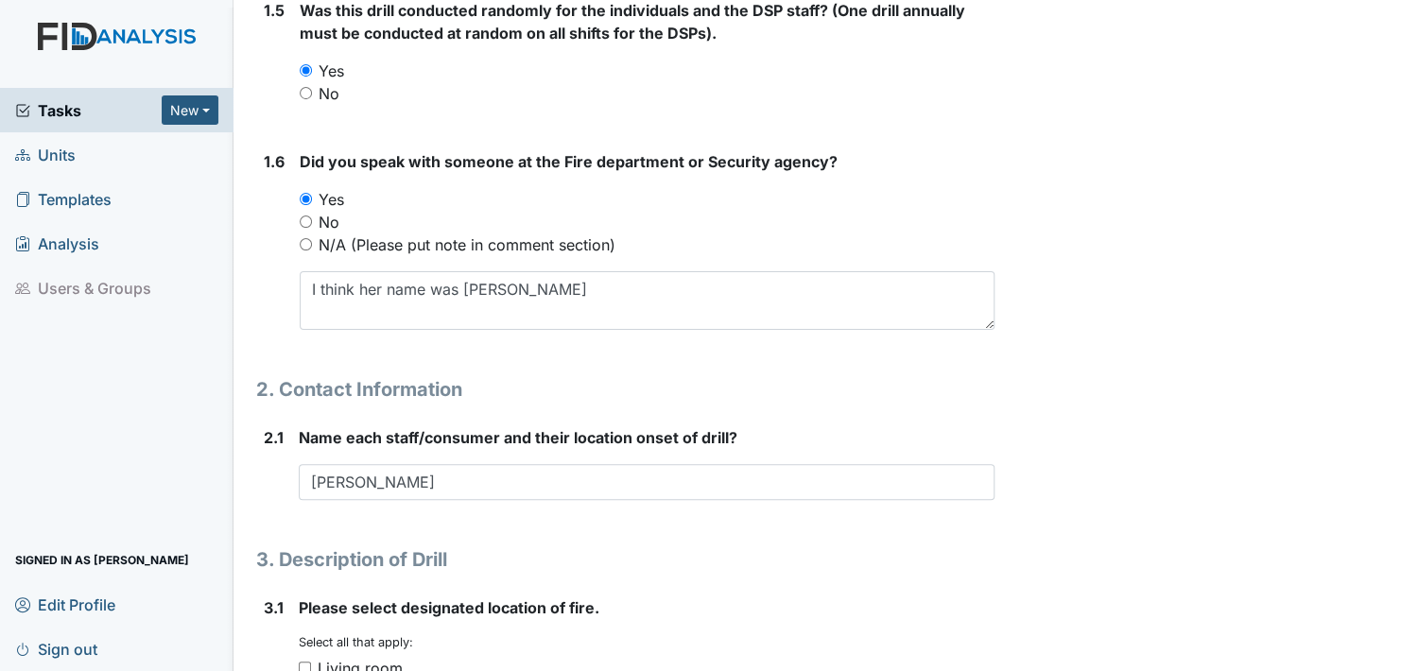
click at [299, 662] on input "Living room" at bounding box center [305, 668] width 12 height 12
checkbox input "true"
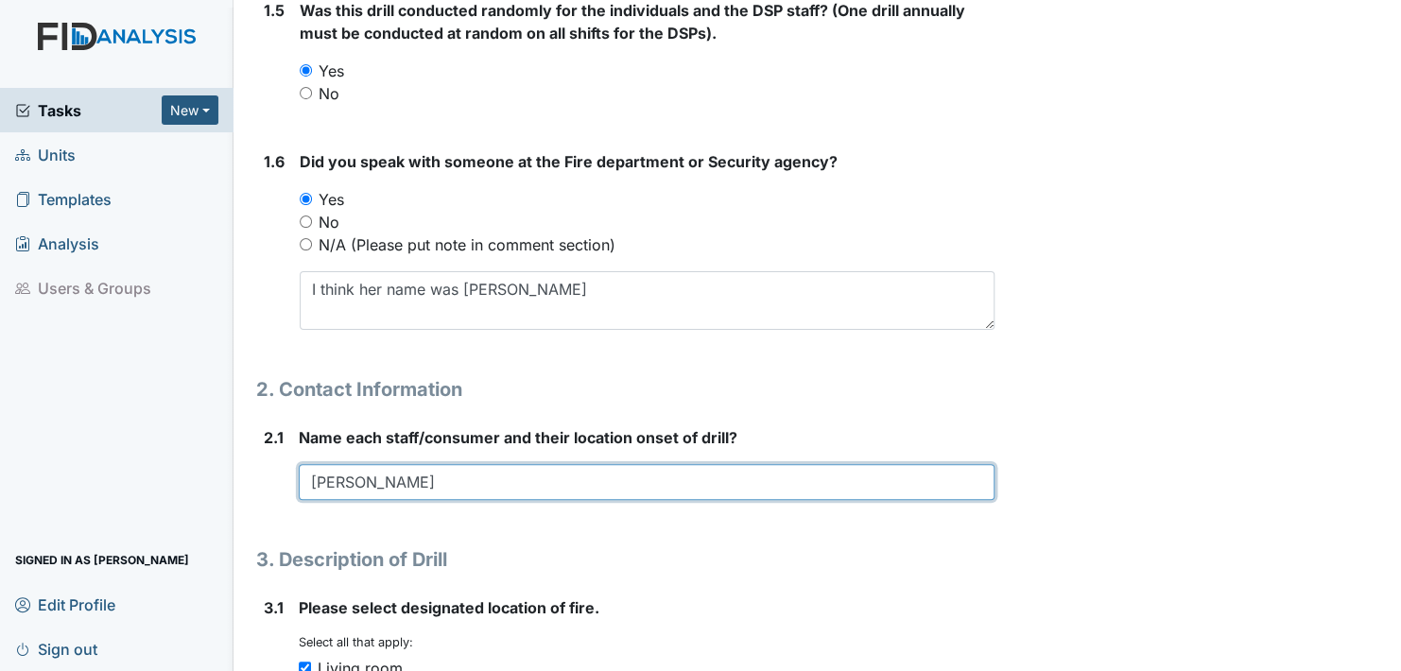
click at [370, 479] on input "Natasha" at bounding box center [647, 482] width 696 height 36
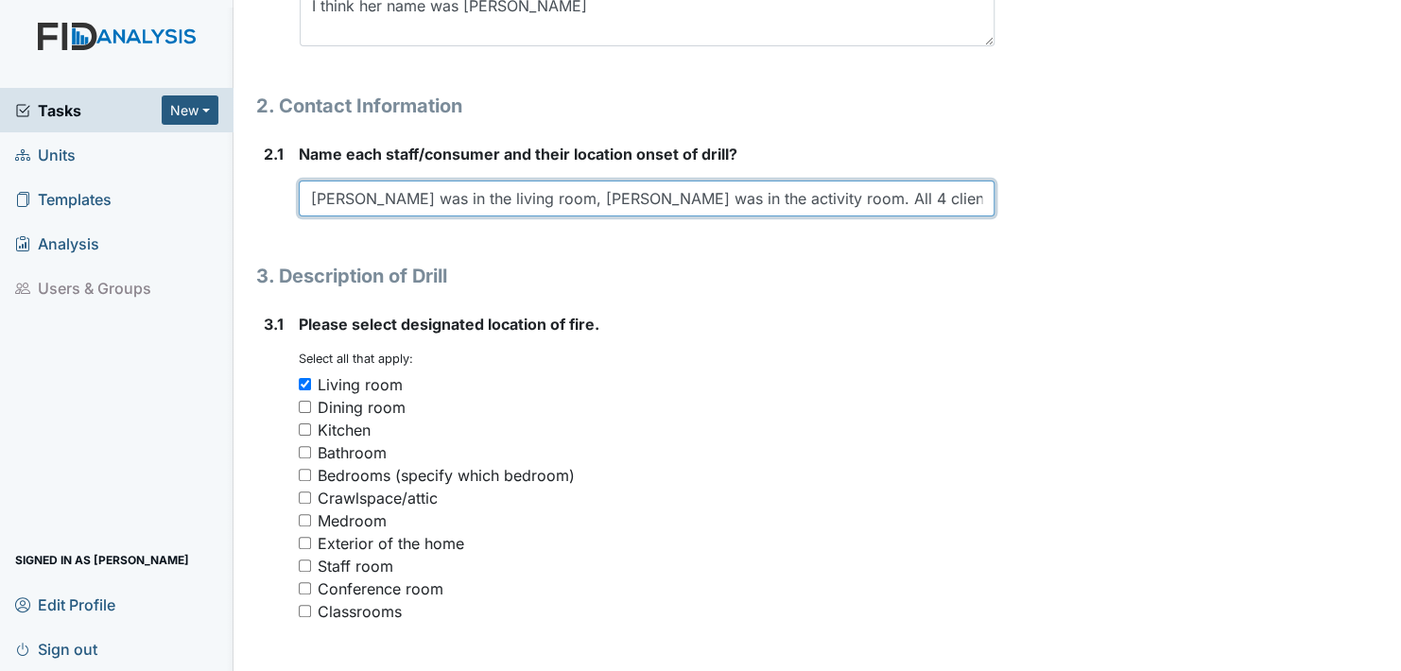
scroll to position [1329, 0]
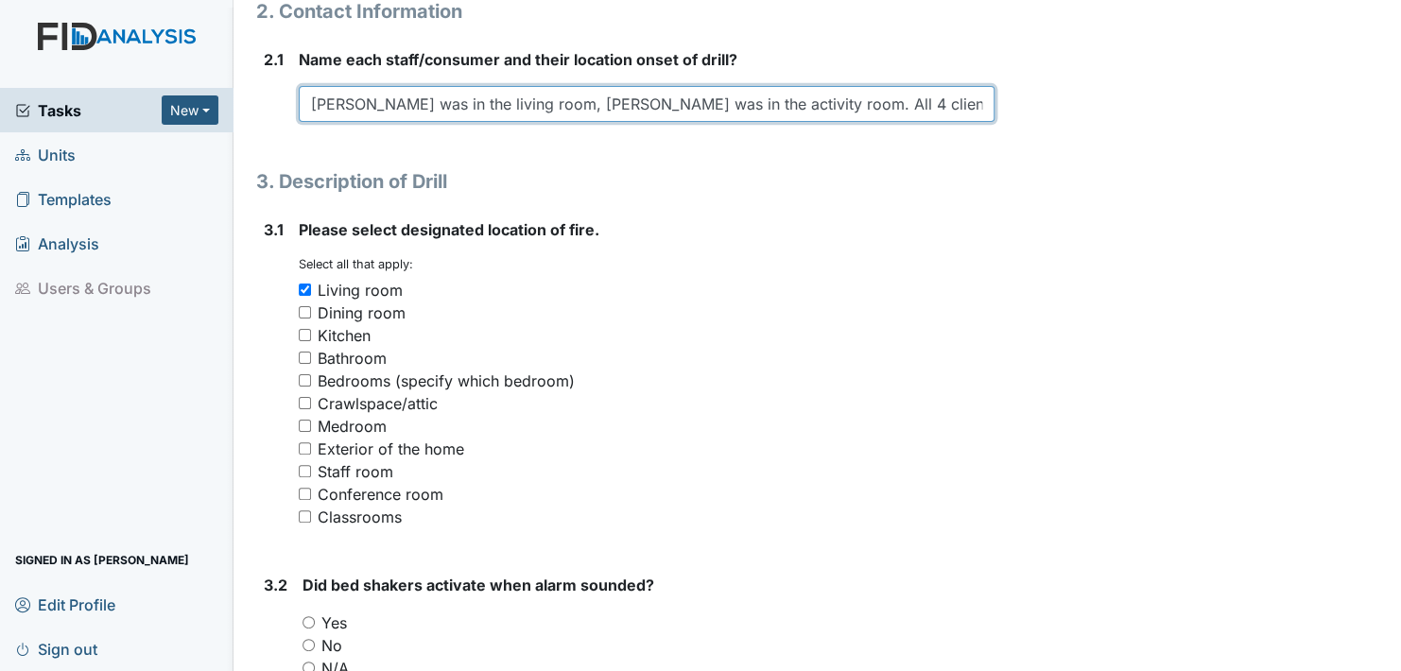
type input "Natasha was in the living room, Urshell was in the activity room. All 4 clients…"
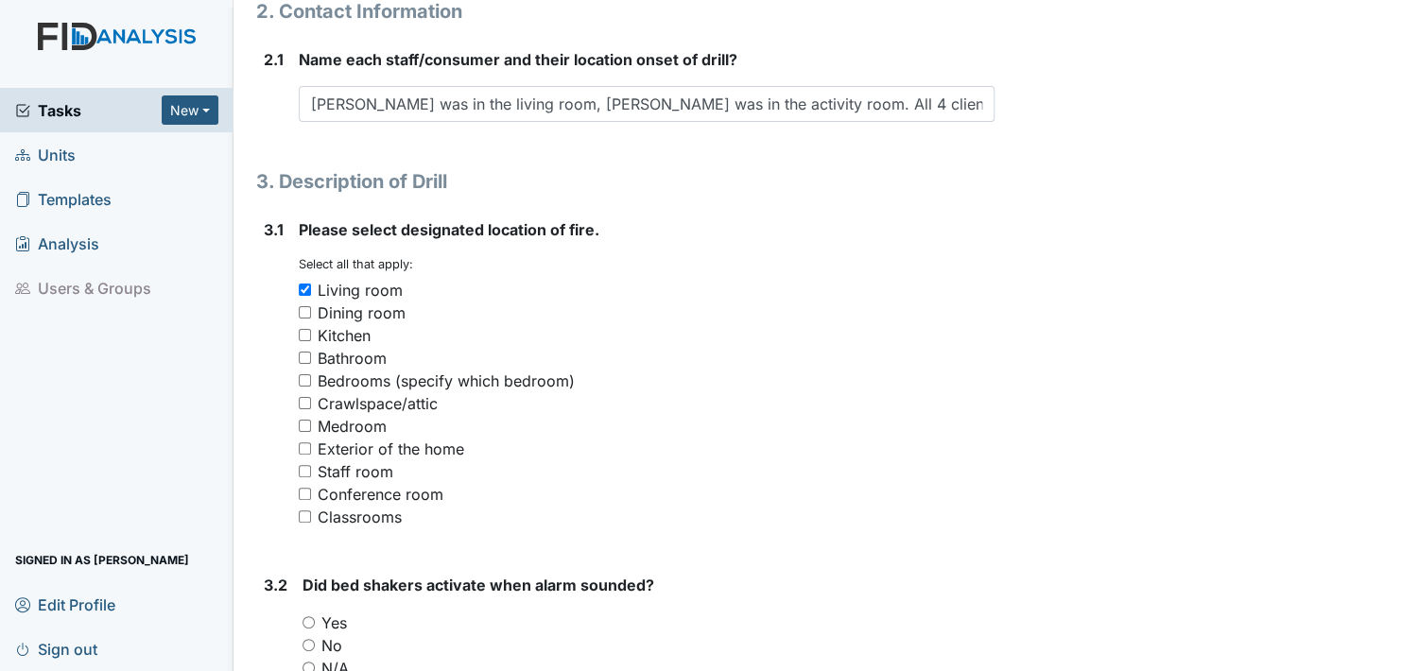
click at [303, 333] on input "Kitchen" at bounding box center [305, 335] width 12 height 12
checkbox input "true"
click at [305, 284] on input "Living room" at bounding box center [305, 290] width 12 height 12
checkbox input "false"
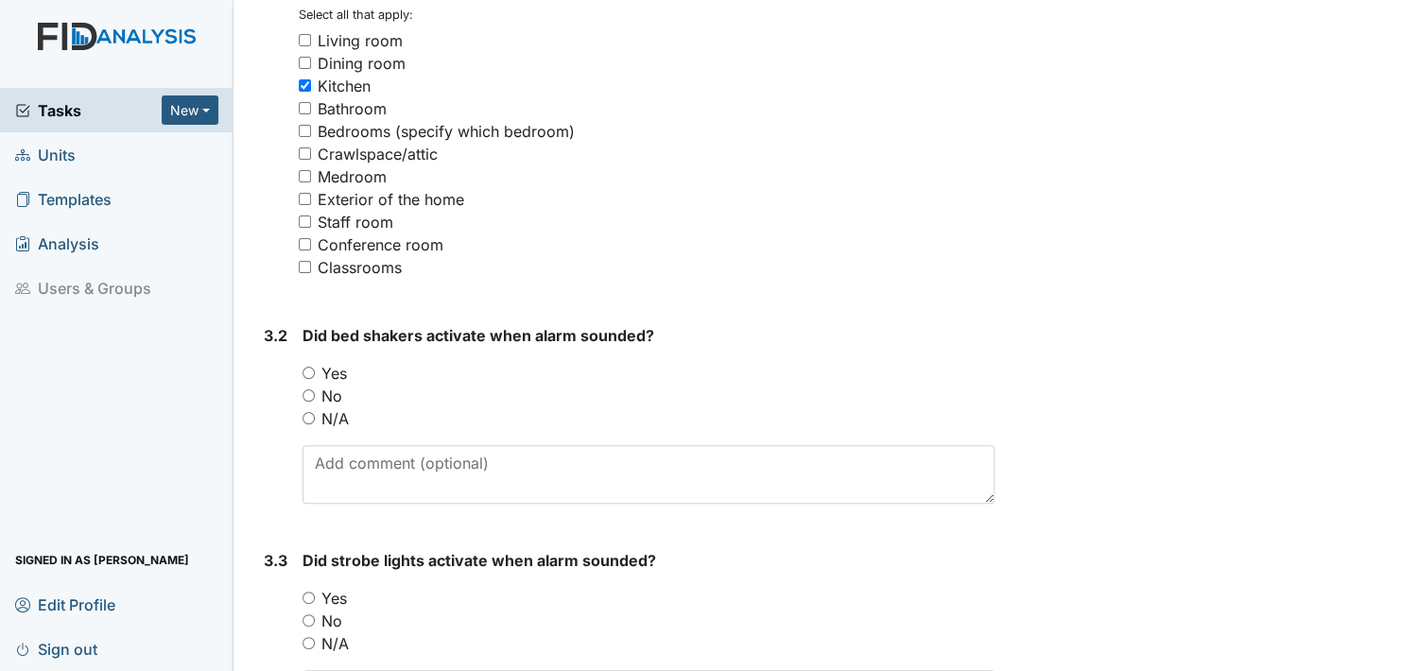
scroll to position [1612, 0]
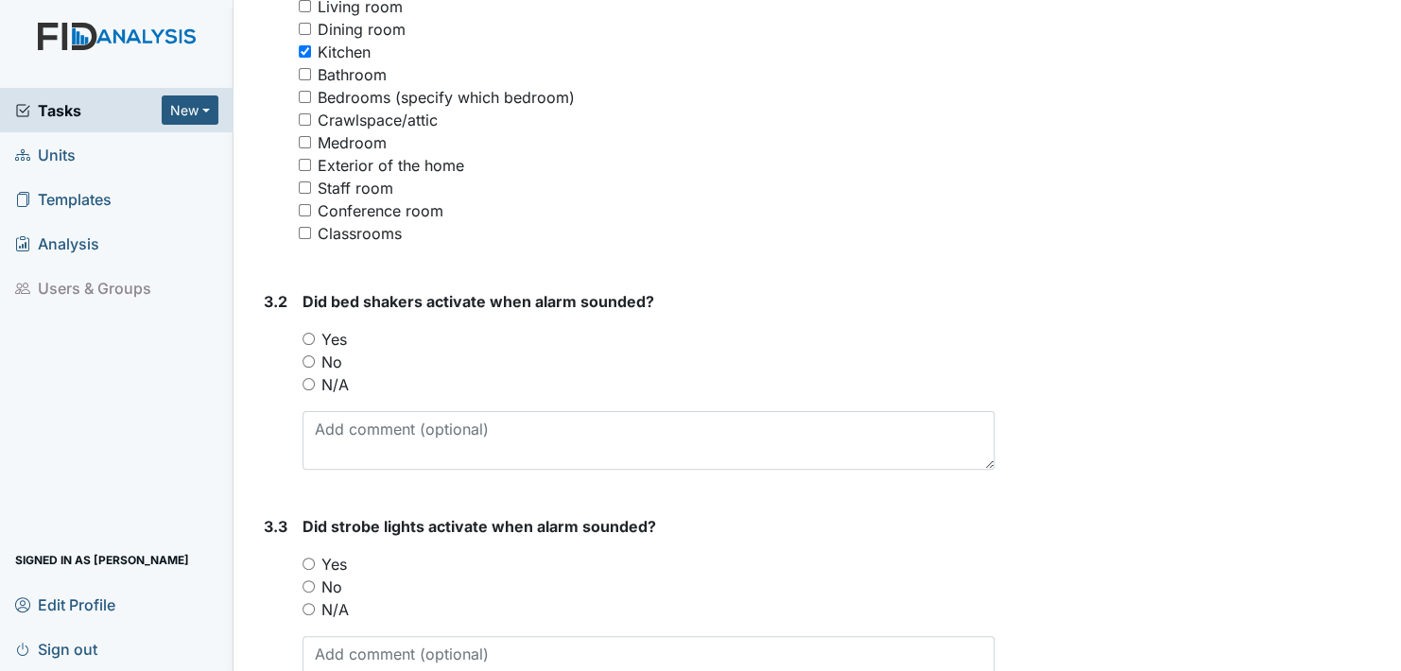
click at [307, 379] on input "N/A" at bounding box center [308, 384] width 12 height 12
radio input "true"
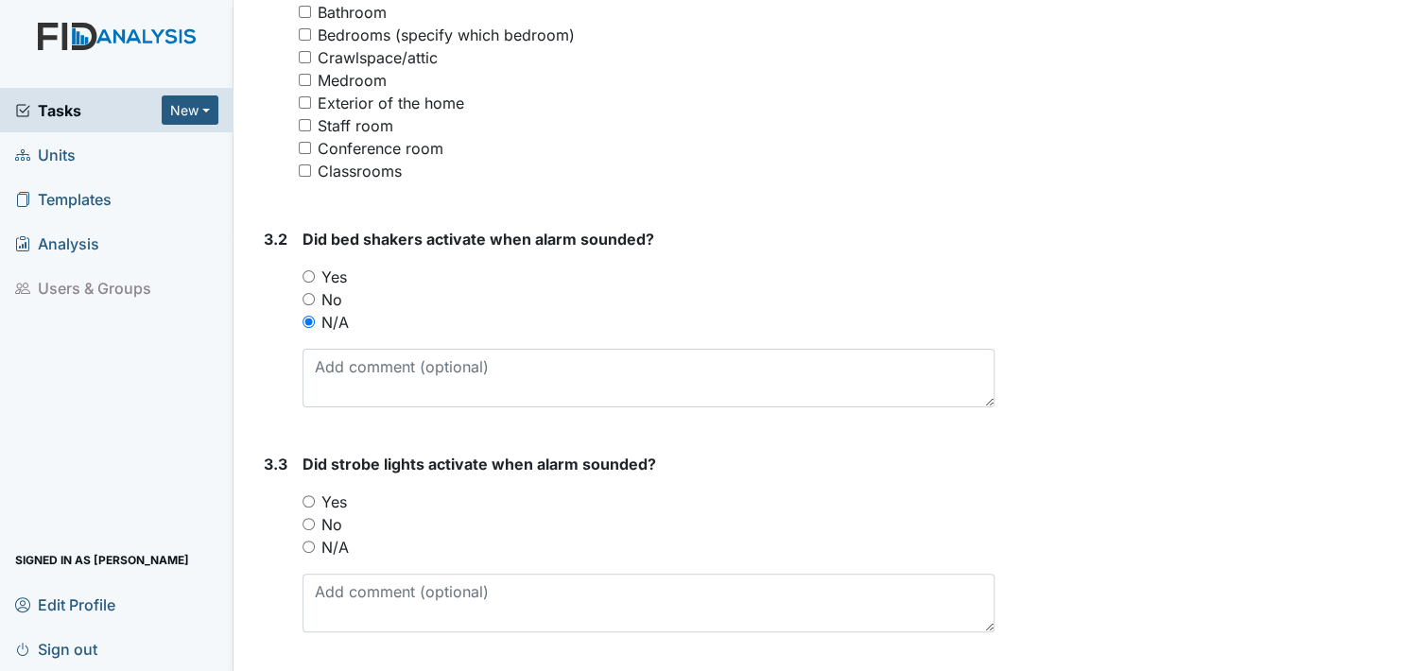
scroll to position [1707, 0]
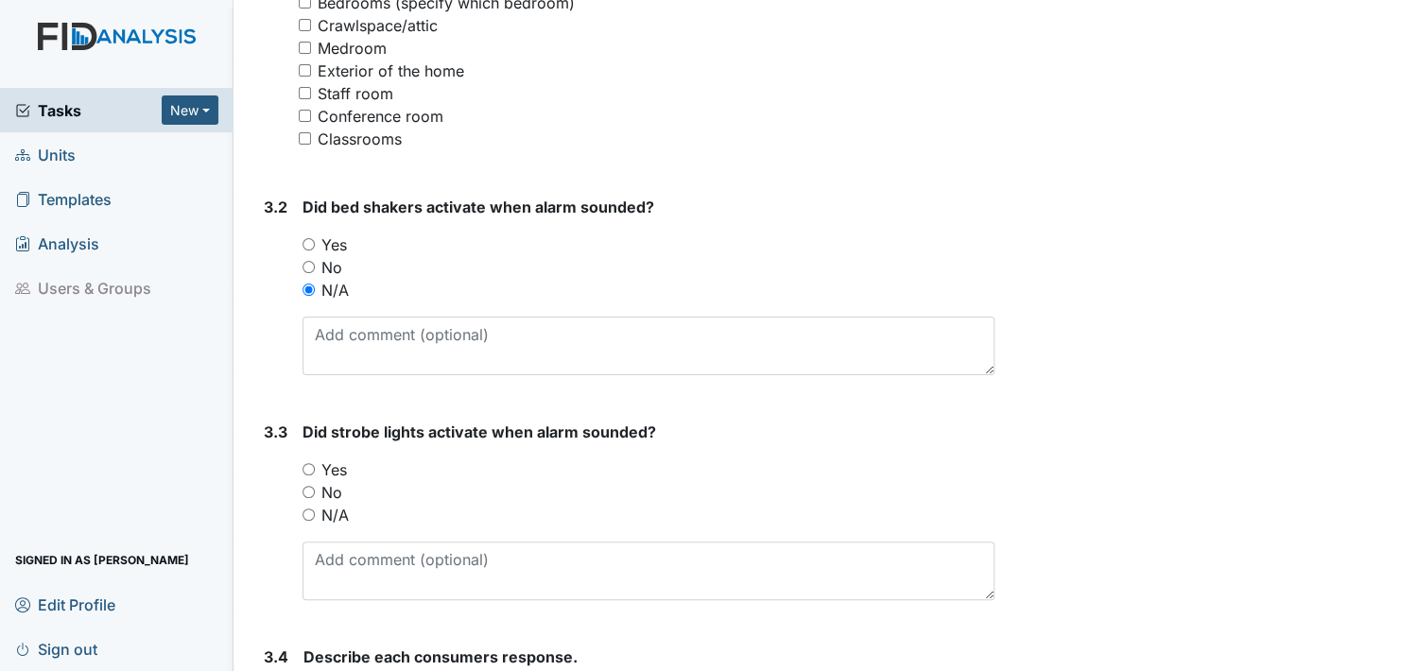
click at [308, 463] on input "Yes" at bounding box center [308, 469] width 12 height 12
radio input "true"
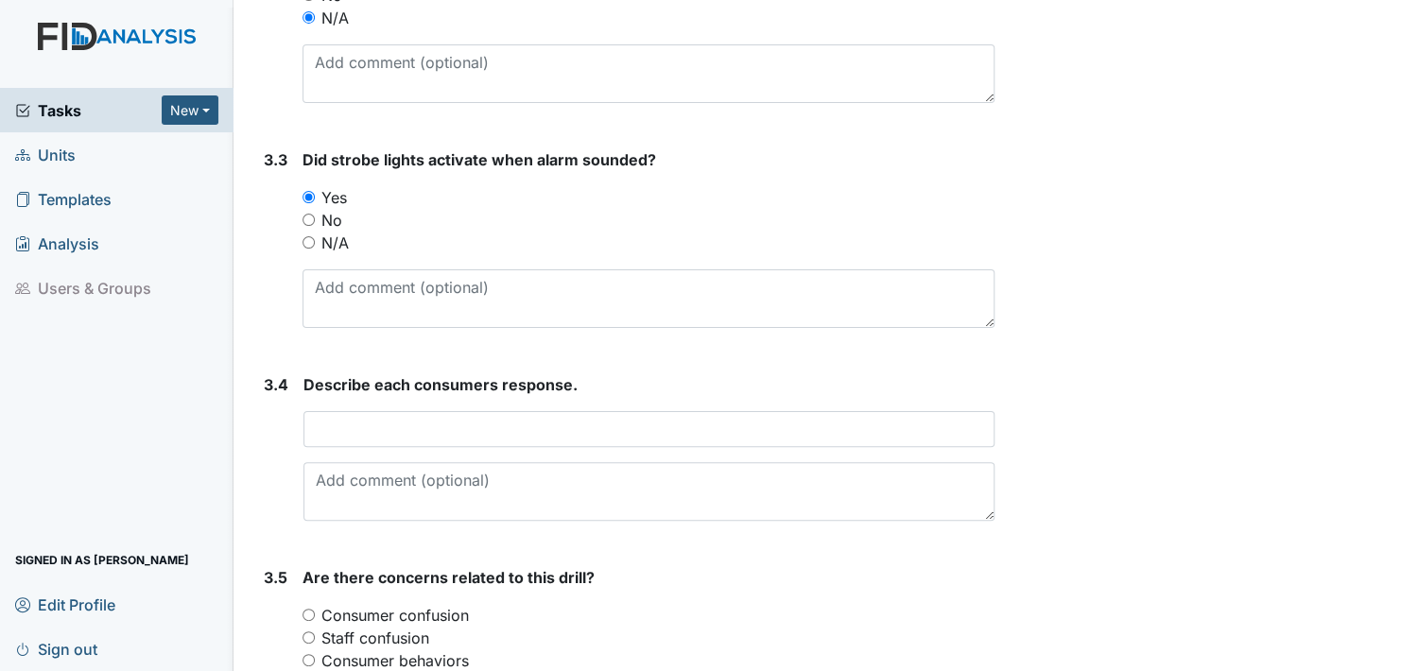
scroll to position [1990, 0]
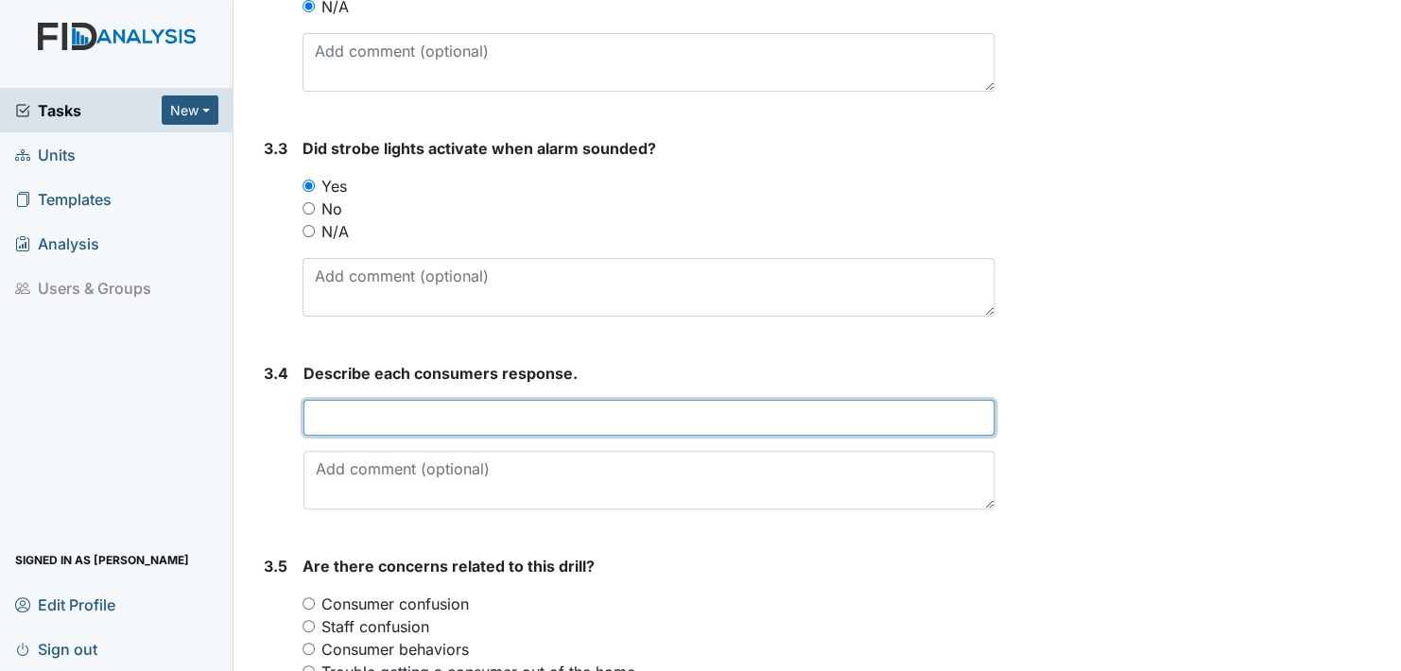
click at [344, 412] on input "text" at bounding box center [648, 418] width 691 height 36
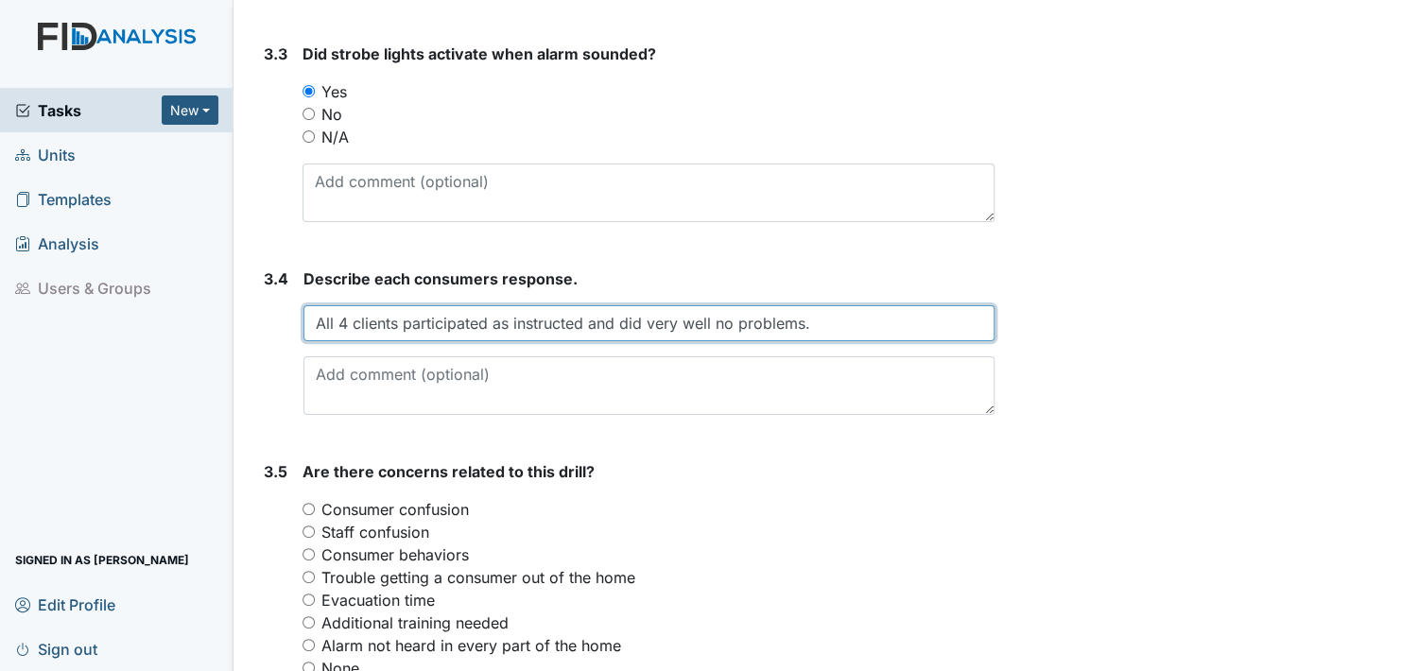
scroll to position [2179, 0]
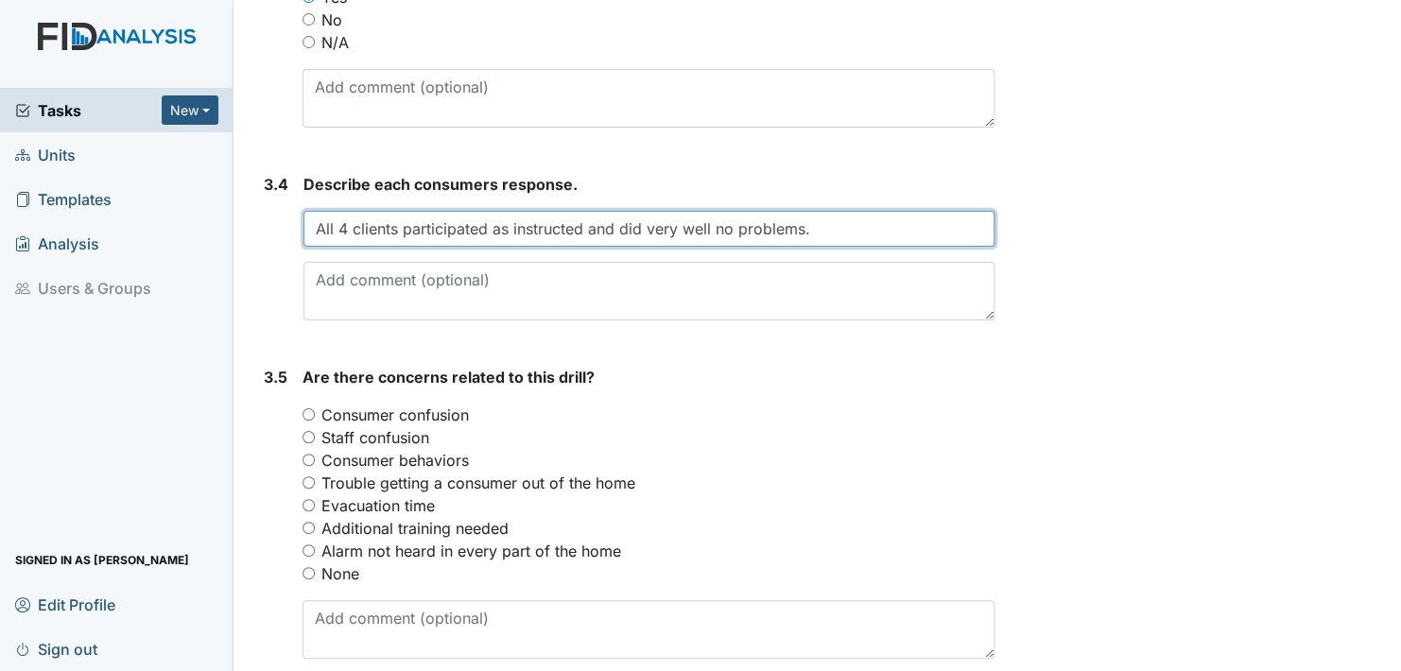
type input "All 4 clients participated as instructed and did very well no problems."
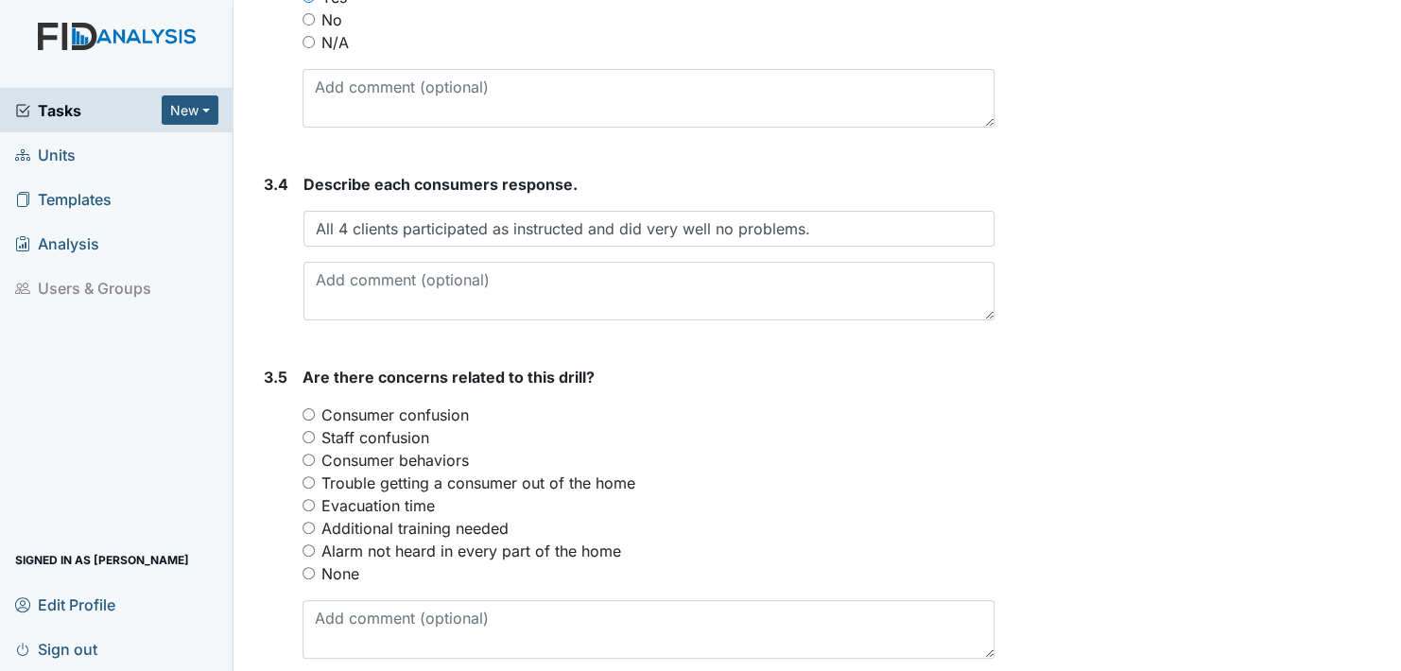
click at [307, 571] on input "None" at bounding box center [308, 573] width 12 height 12
radio input "true"
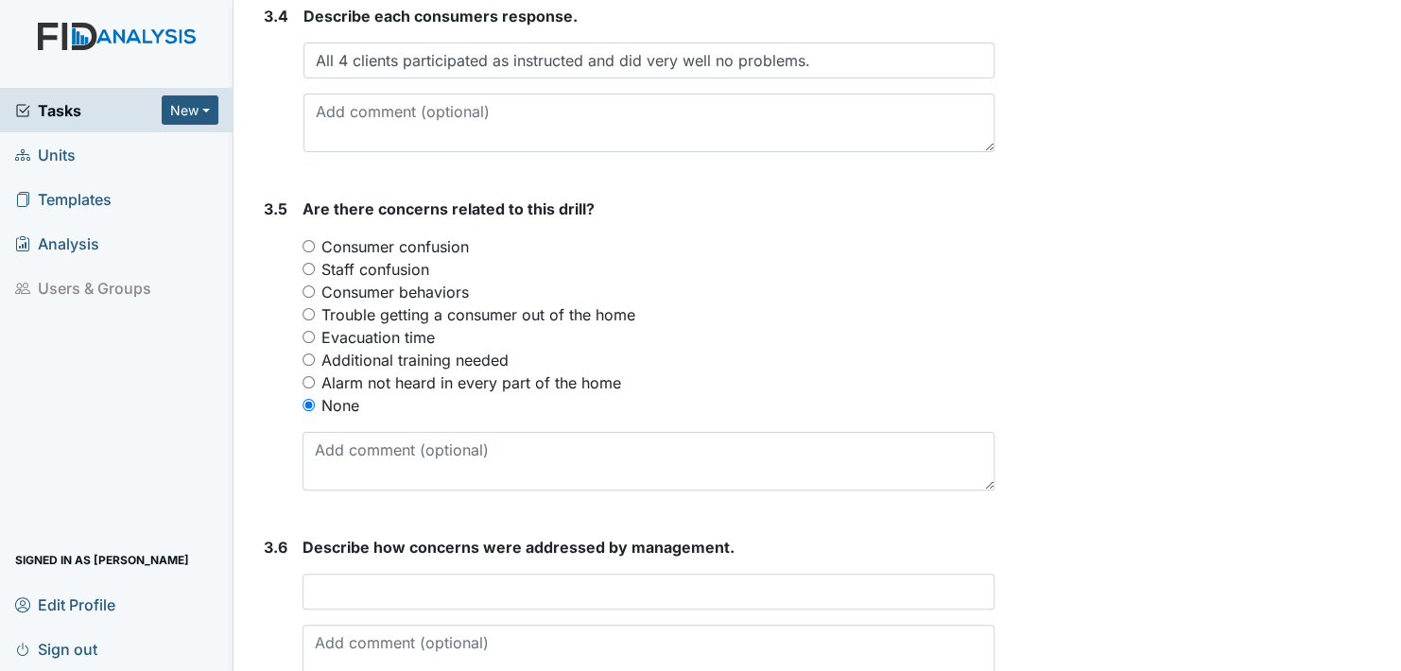
scroll to position [2368, 0]
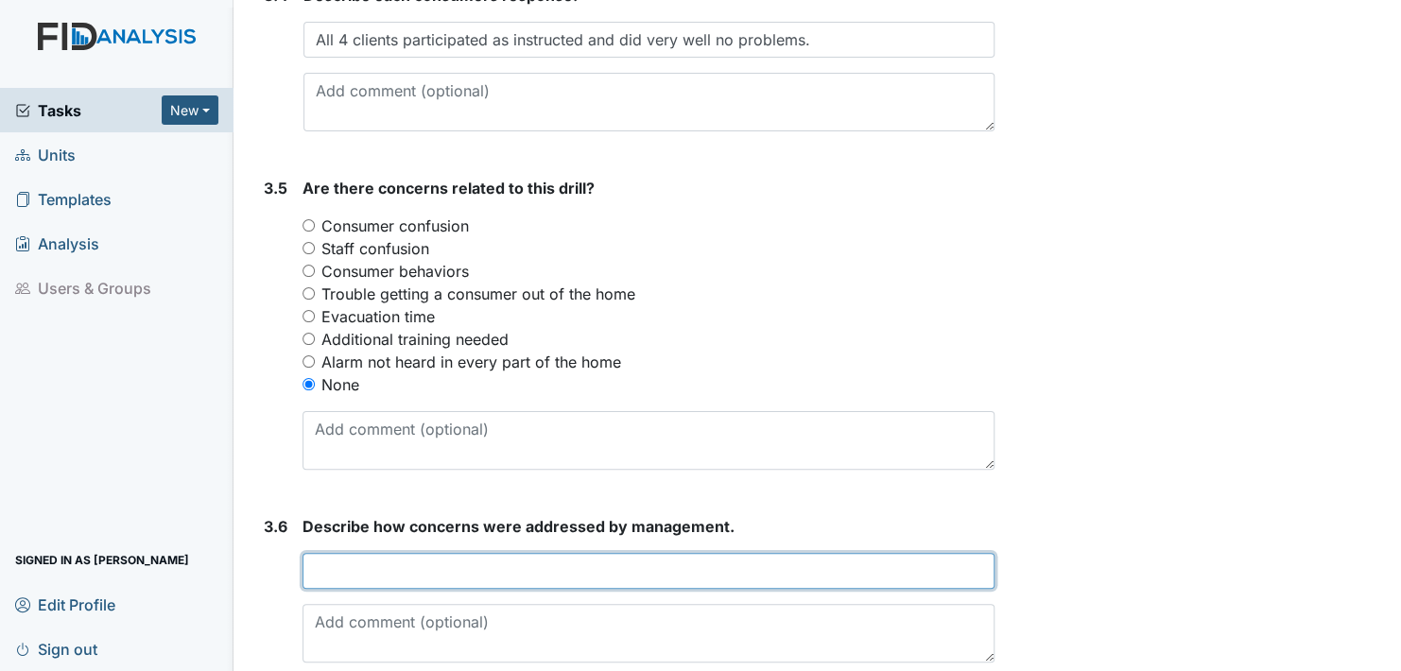
click at [333, 565] on input "text" at bounding box center [648, 571] width 692 height 36
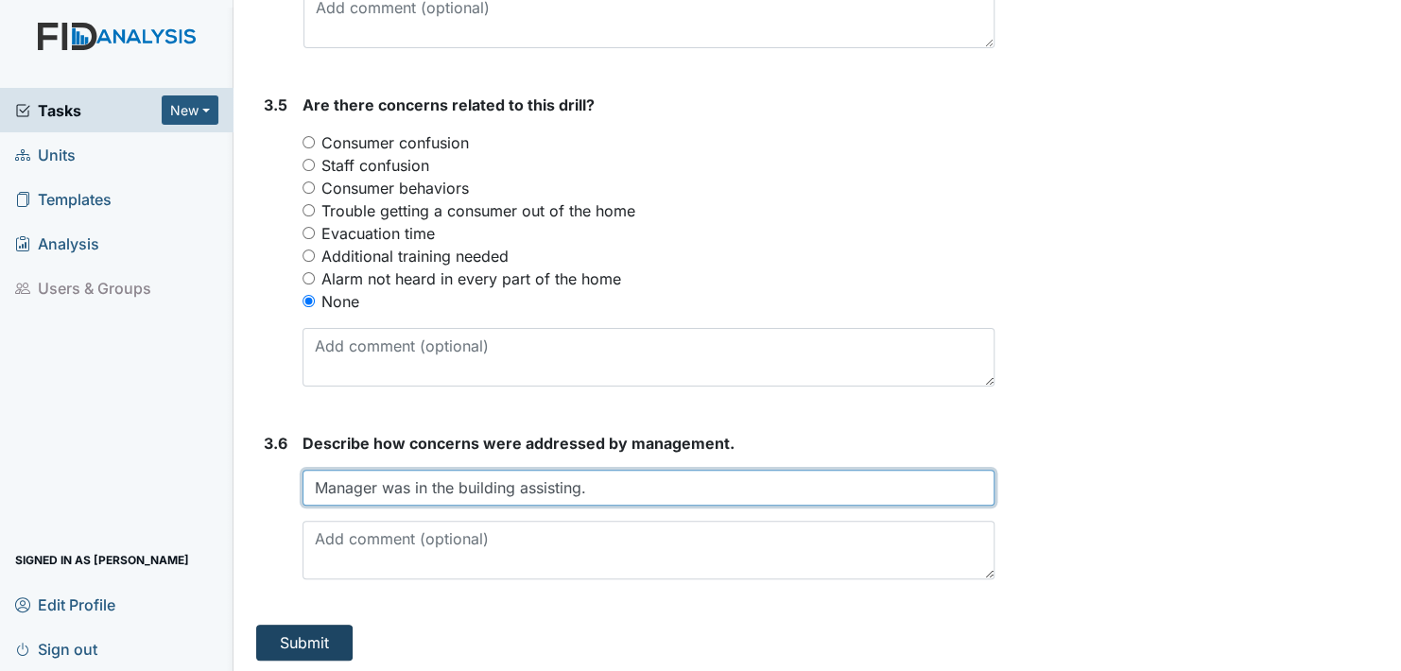
type input "Manager was in the building assisting."
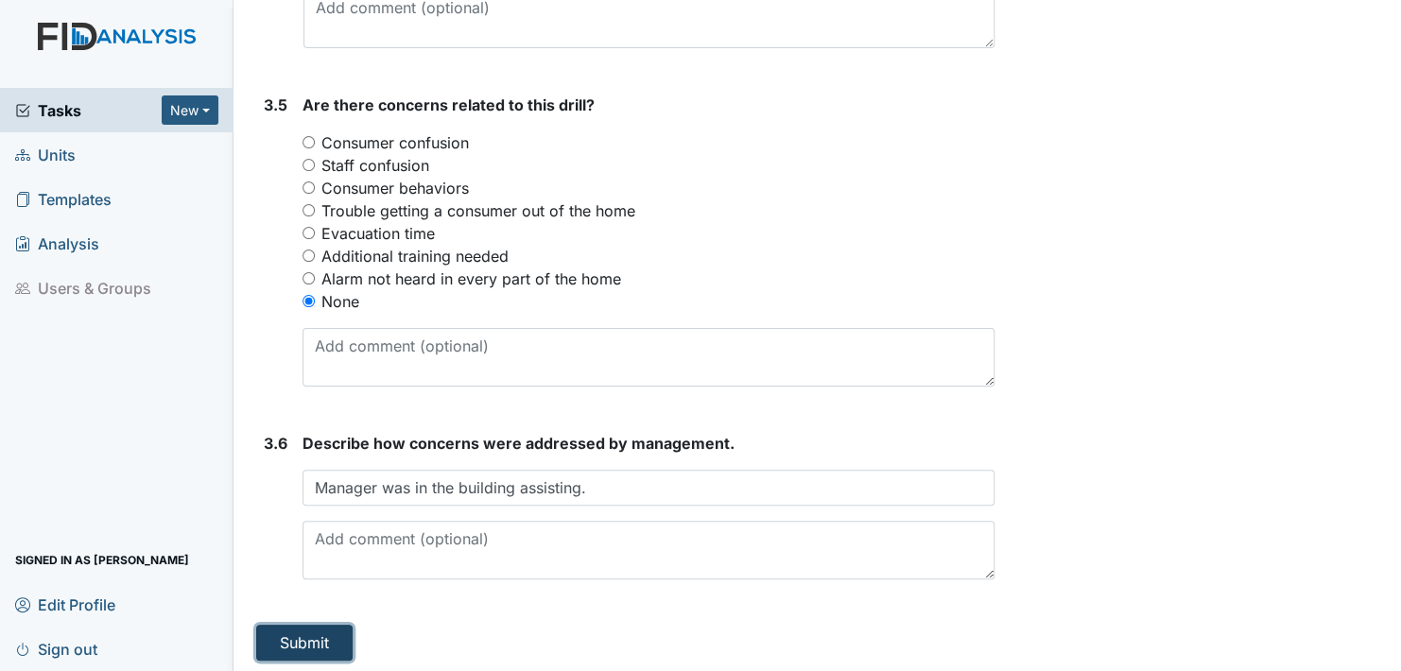
click at [307, 638] on button "Submit" at bounding box center [304, 643] width 96 height 36
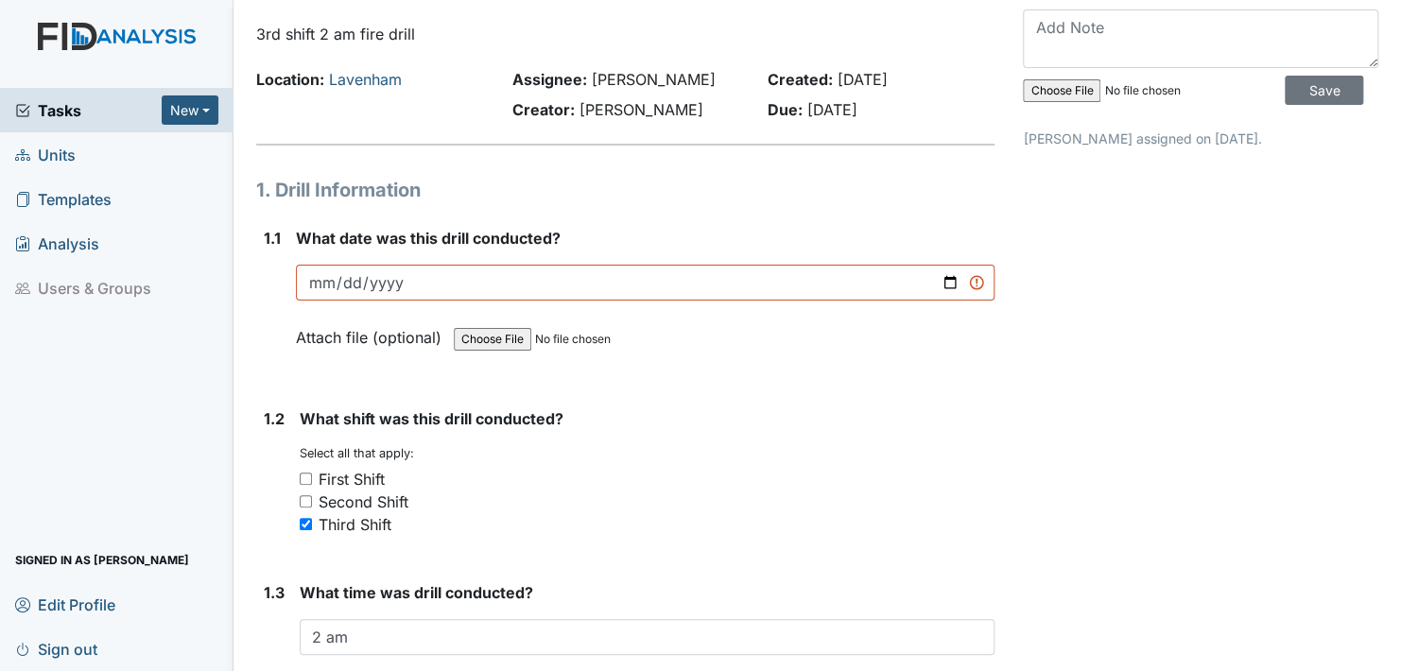
scroll to position [0, 0]
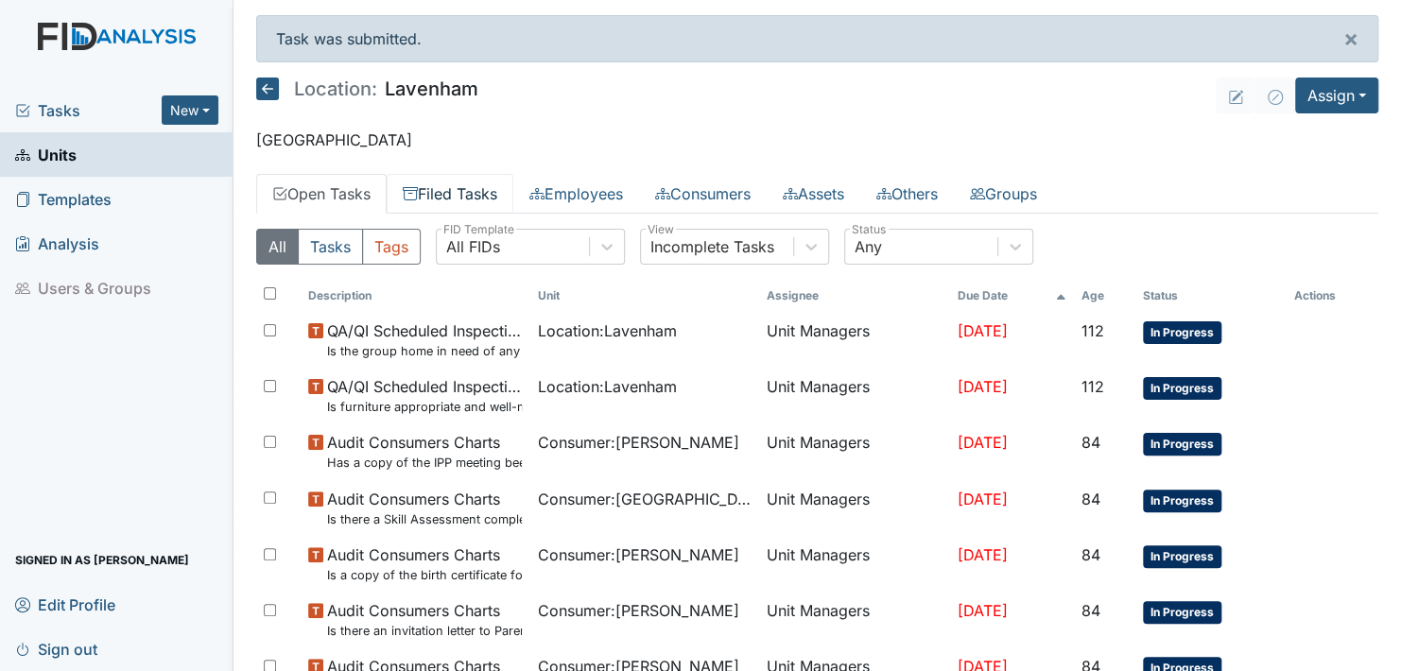
click at [454, 187] on link "Filed Tasks" at bounding box center [450, 194] width 127 height 40
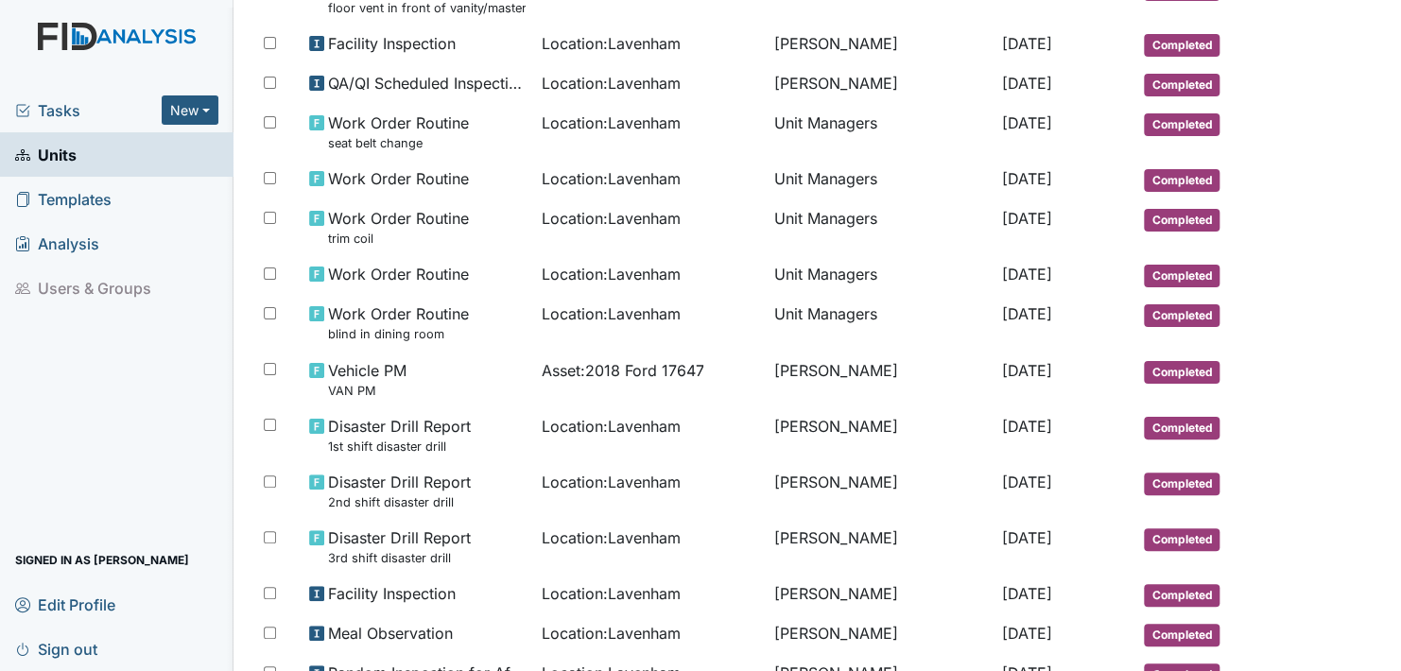
scroll to position [1108, 0]
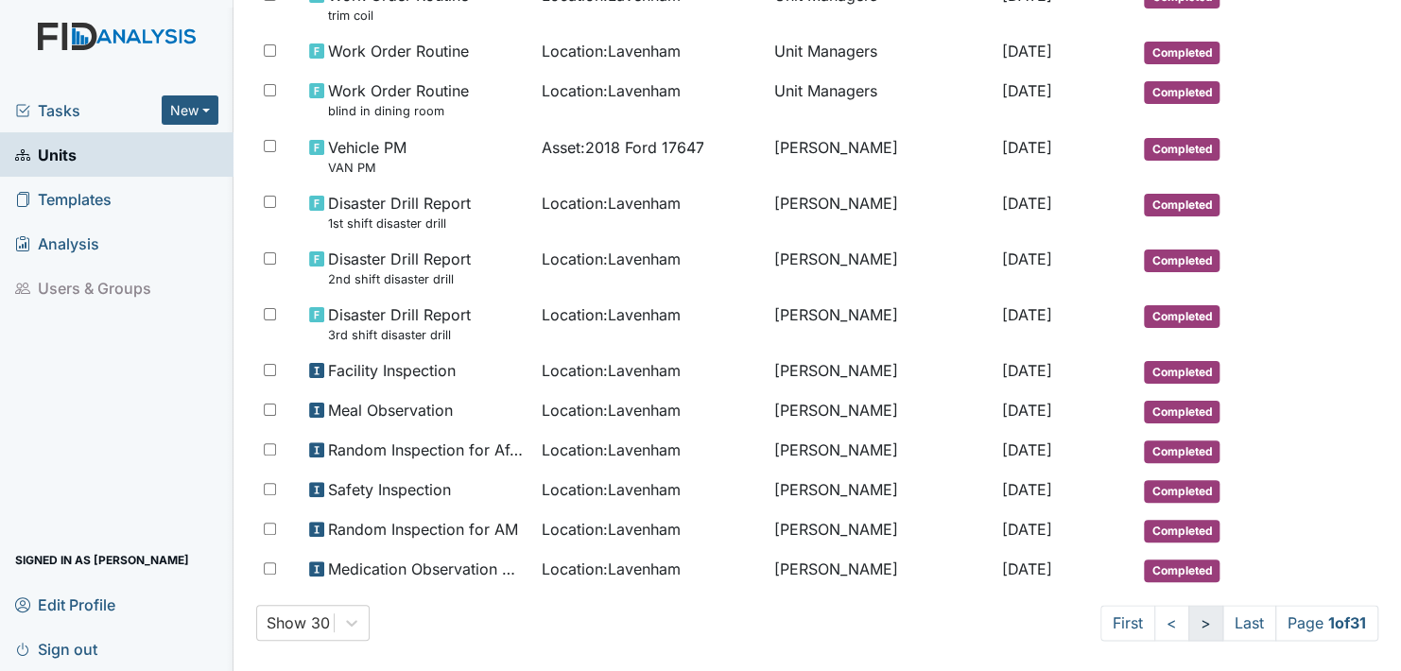
click at [1188, 607] on link ">" at bounding box center [1205, 623] width 35 height 36
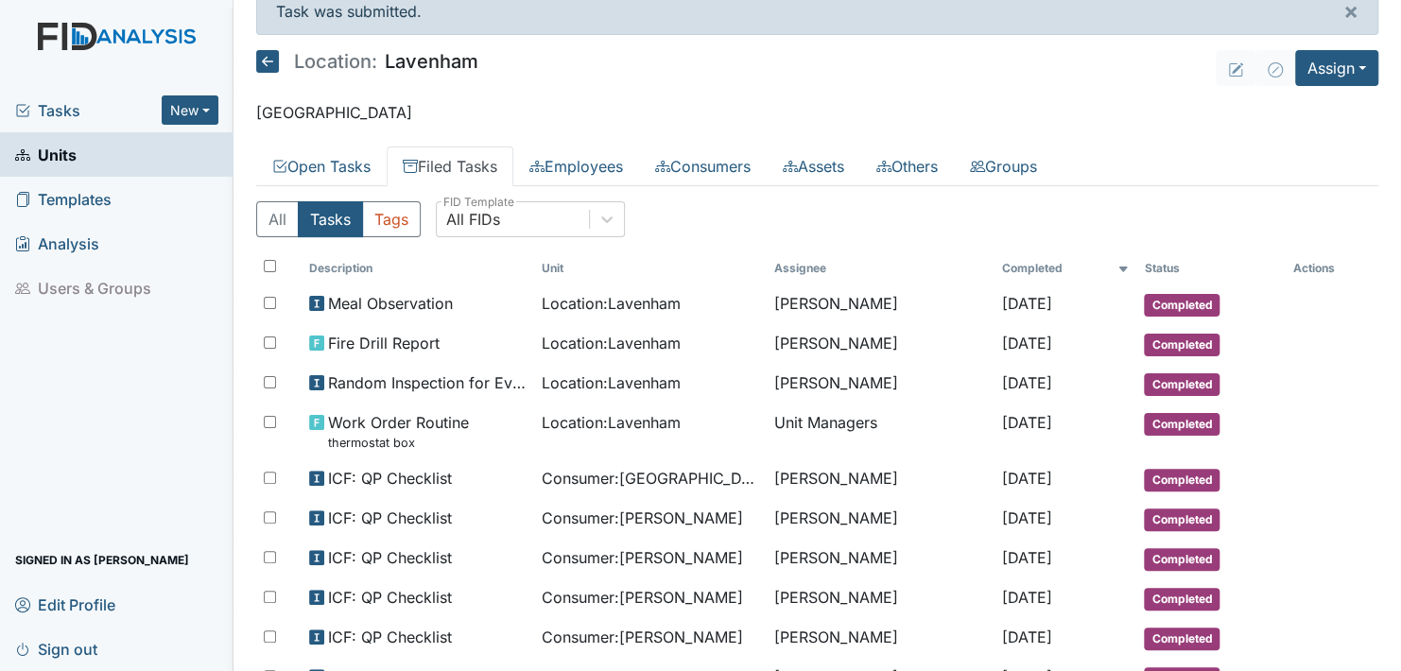
scroll to position [0, 0]
